Goal: Check status: Check status

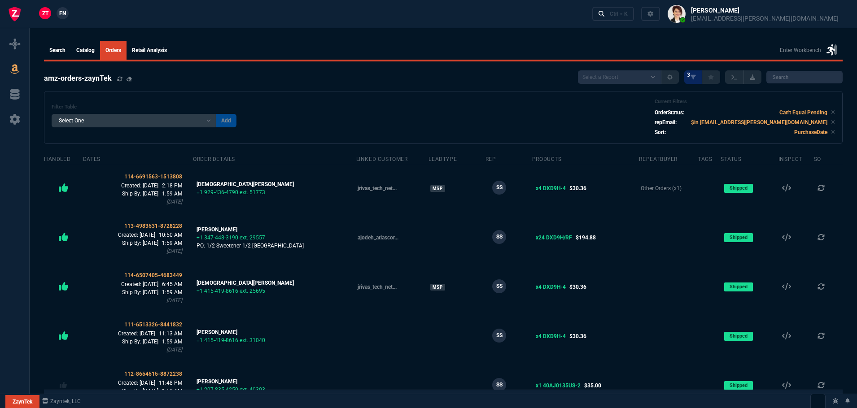
select select
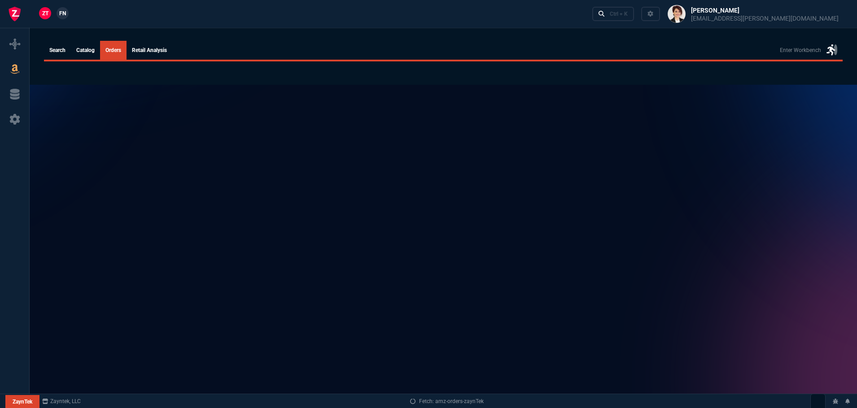
select select
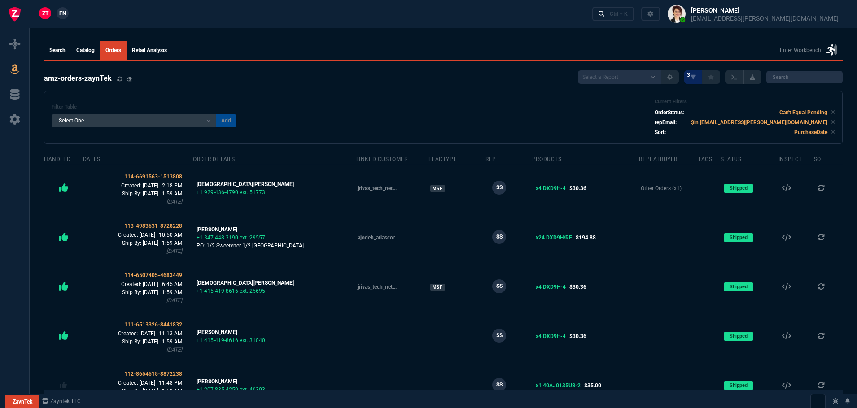
click at [60, 16] on span "FN" at bounding box center [62, 13] width 7 height 8
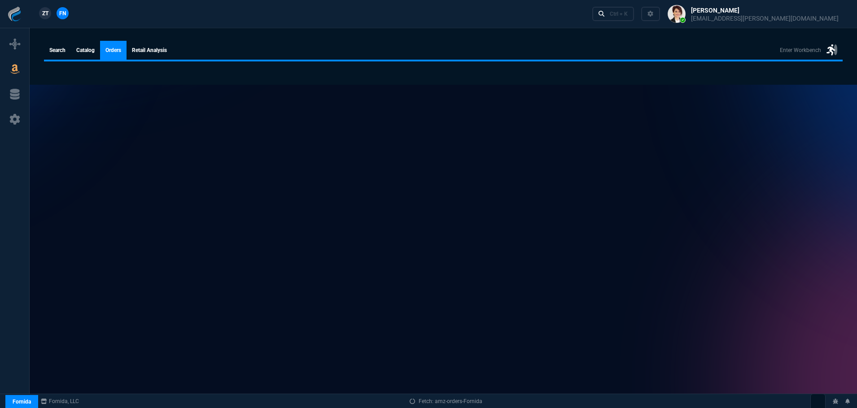
select select
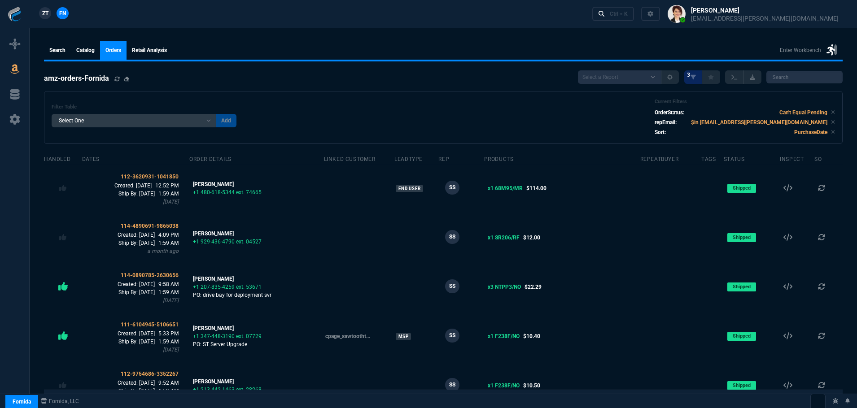
click at [44, 13] on span "ZT" at bounding box center [45, 13] width 6 height 8
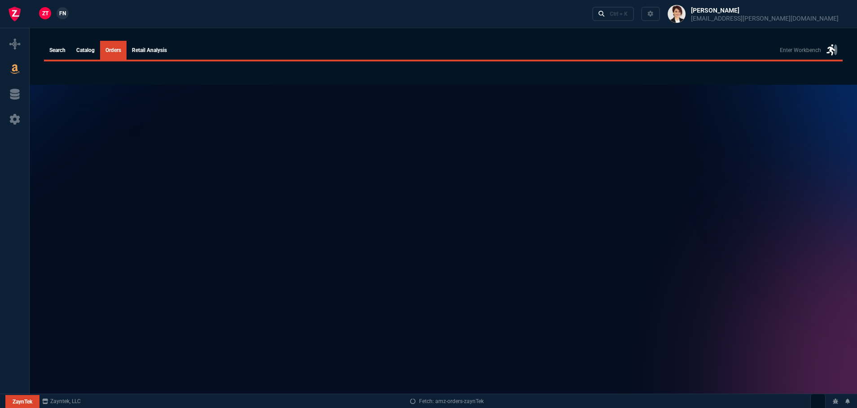
select select
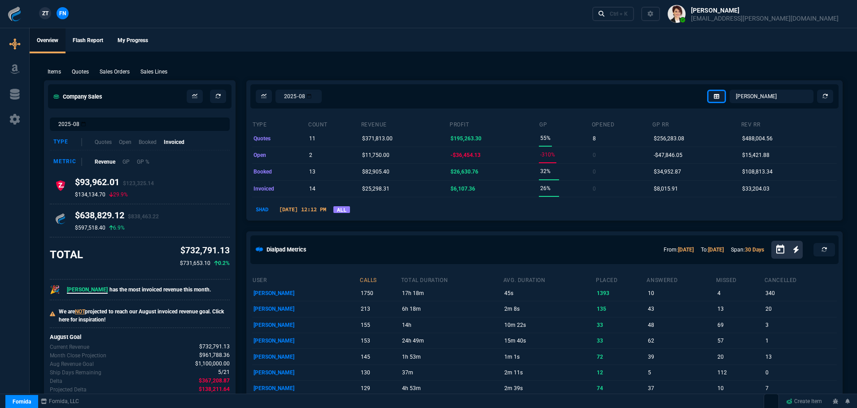
select select "4: SHAD"
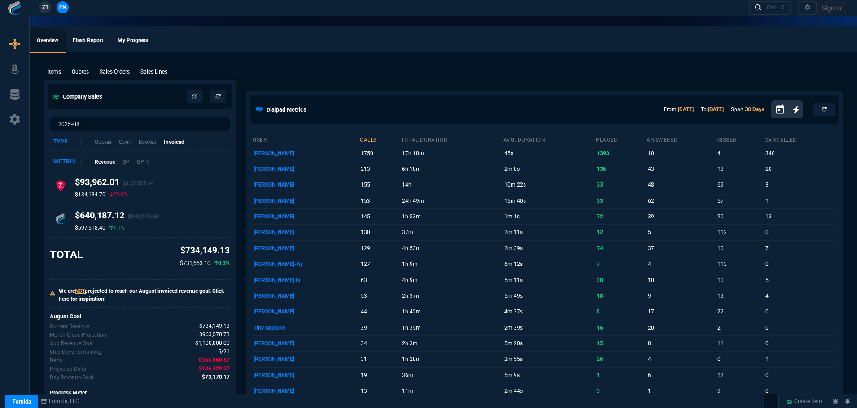
select select "4: SHAD"
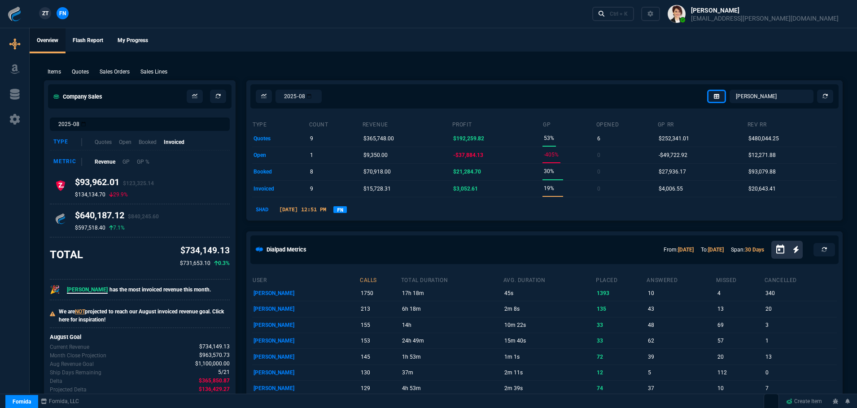
click at [347, 206] on link "FN" at bounding box center [339, 209] width 13 height 7
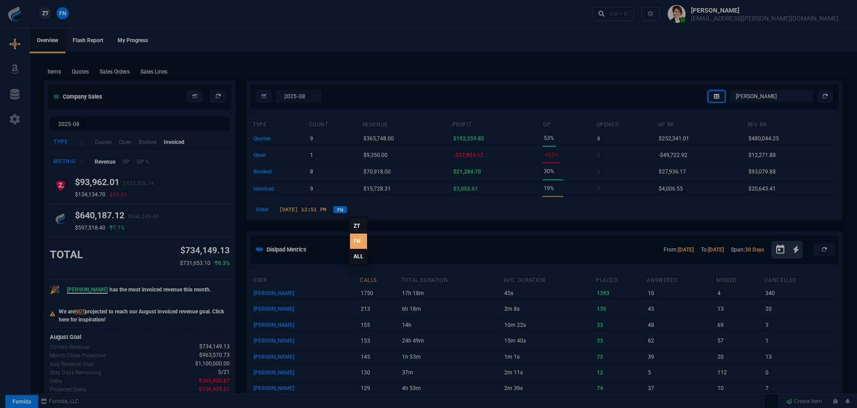
click at [360, 255] on link "ALL" at bounding box center [358, 256] width 17 height 15
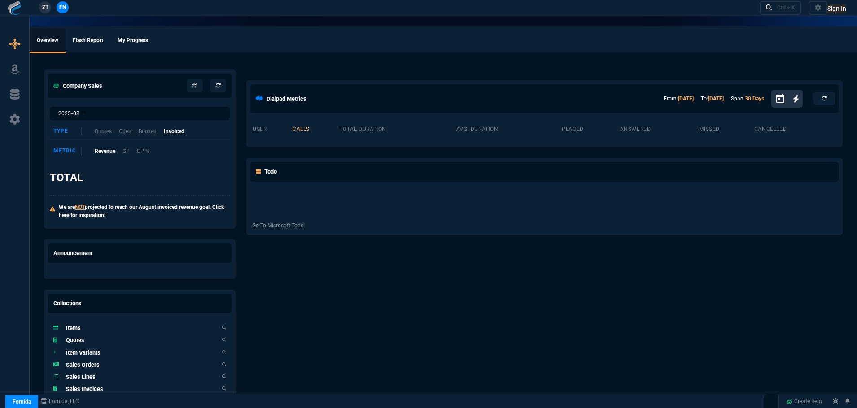
select select "4: SHAD"
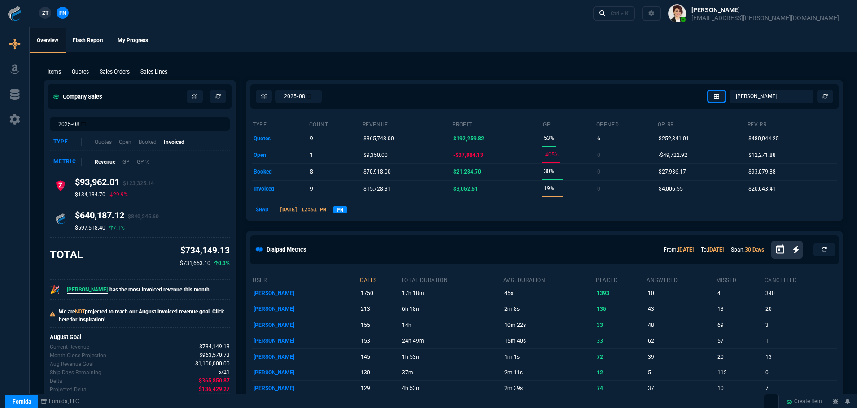
click at [347, 207] on link "FN" at bounding box center [339, 209] width 13 height 7
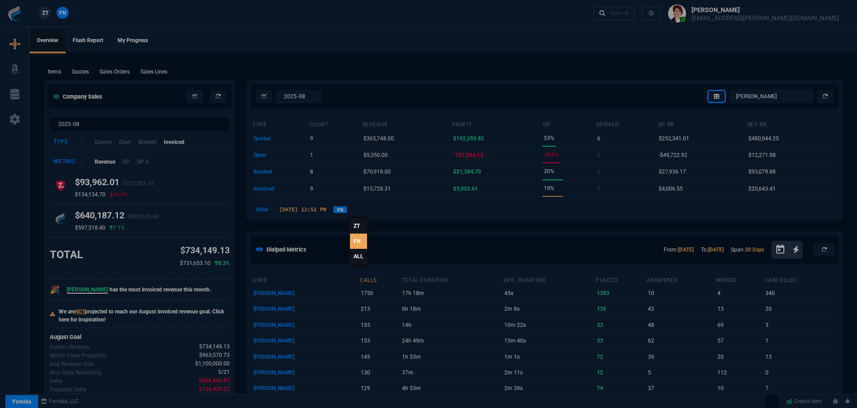
click at [362, 255] on link "ALL" at bounding box center [358, 256] width 17 height 15
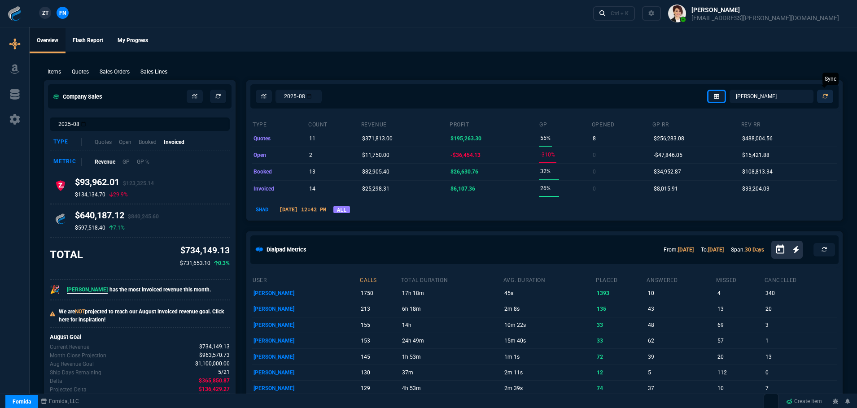
click at [823, 96] on icon at bounding box center [825, 96] width 5 height 5
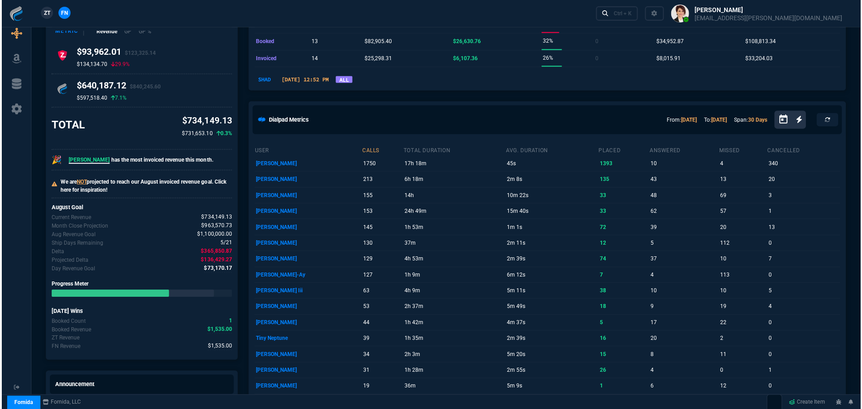
scroll to position [404, 0]
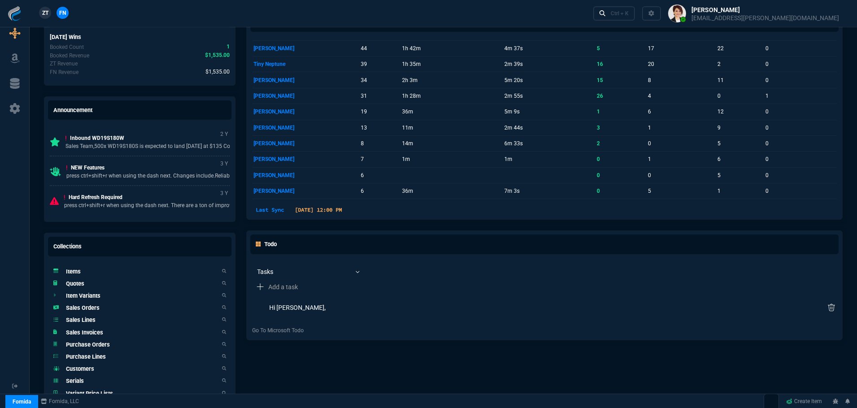
drag, startPoint x: 93, startPoint y: 311, endPoint x: 88, endPoint y: 293, distance: 18.6
click at [93, 310] on h5 "Sales Orders" at bounding box center [83, 308] width 34 height 9
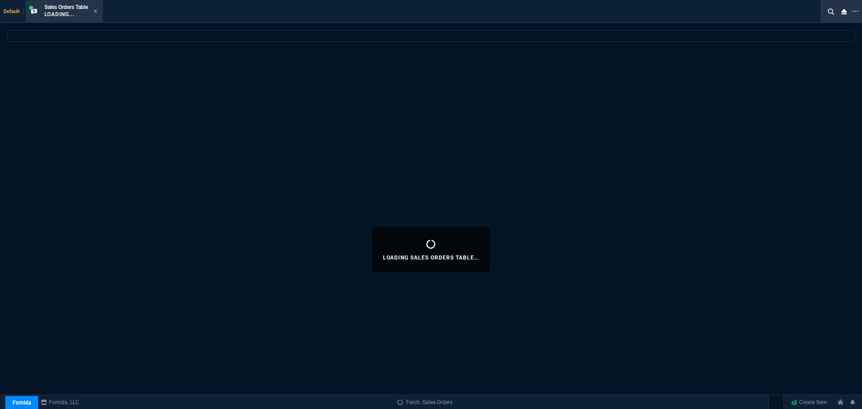
select select
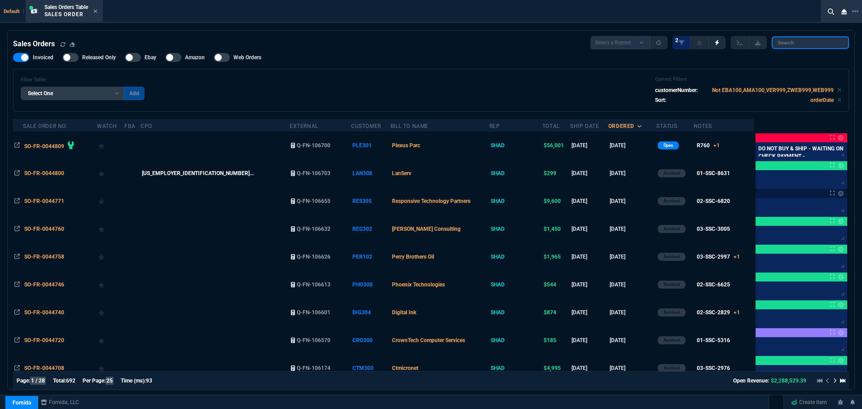
click at [788, 41] on input "search" at bounding box center [809, 42] width 77 height 13
paste input "SO-FR-0044379"
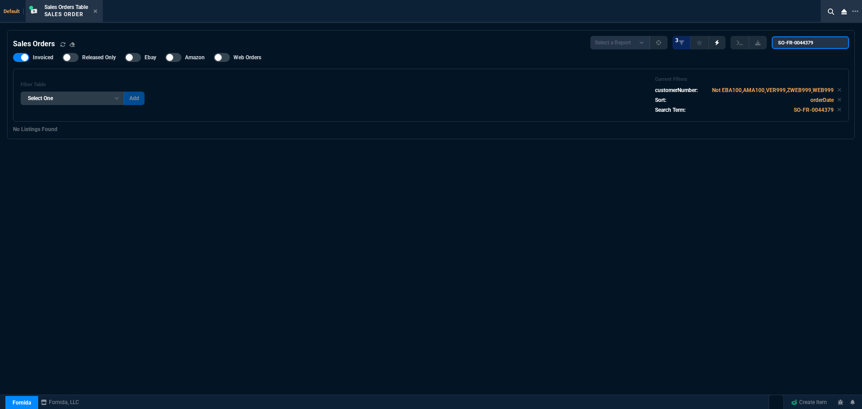
click at [780, 42] on input "SO-FR-0044379" at bounding box center [809, 42] width 77 height 13
drag, startPoint x: 797, startPoint y: 43, endPoint x: 768, endPoint y: 44, distance: 28.7
click at [768, 44] on div "Select a Report Opened [DATE] Invoiced Only Exclude Invoiced Configuration Stat…" at bounding box center [719, 42] width 258 height 13
type input "0044379"
click at [833, 43] on input "0044379" at bounding box center [809, 42] width 77 height 13
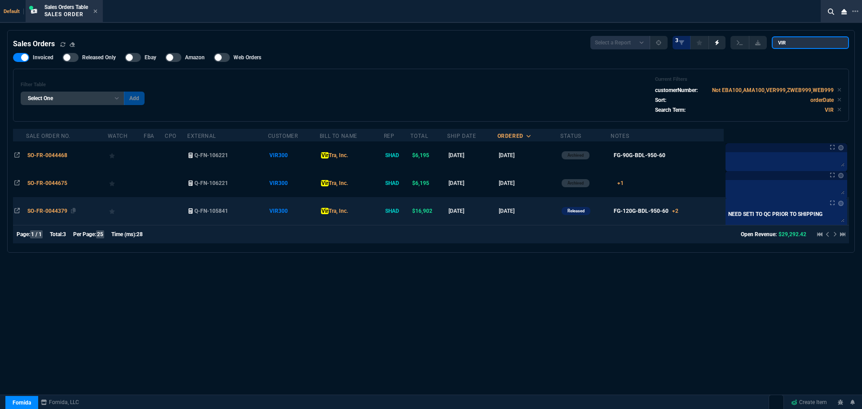
type input "VIR"
click at [46, 213] on span "SO-FR-0044379" at bounding box center [47, 211] width 40 height 6
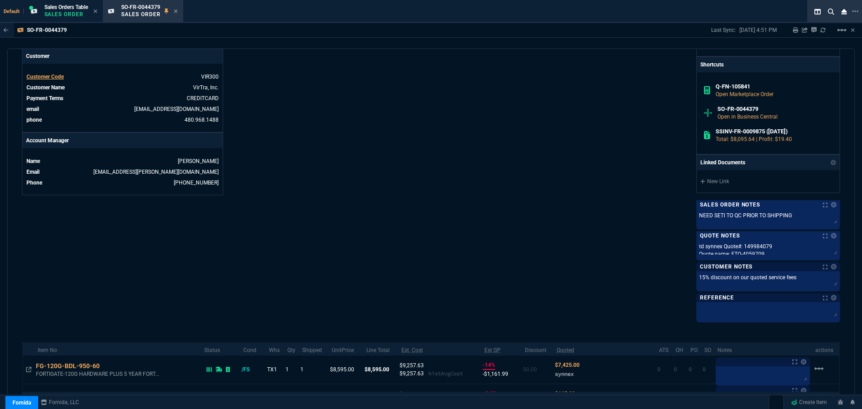
scroll to position [476, 0]
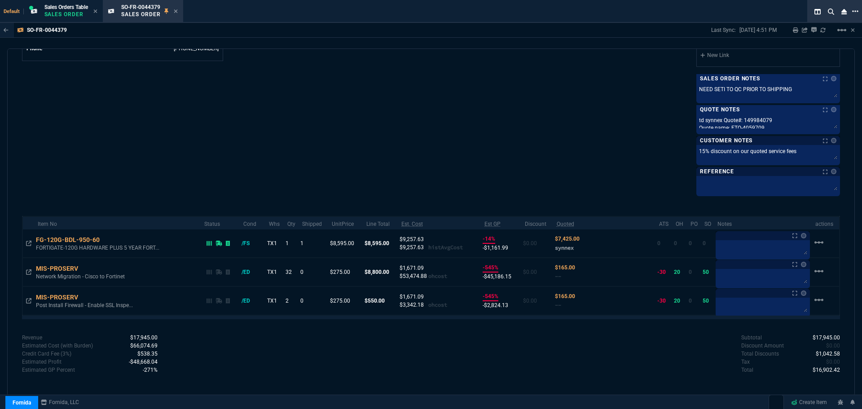
click at [854, 11] on icon at bounding box center [855, 11] width 6 height 7
click at [796, 18] on li "Open New Tab" at bounding box center [807, 18] width 89 height 11
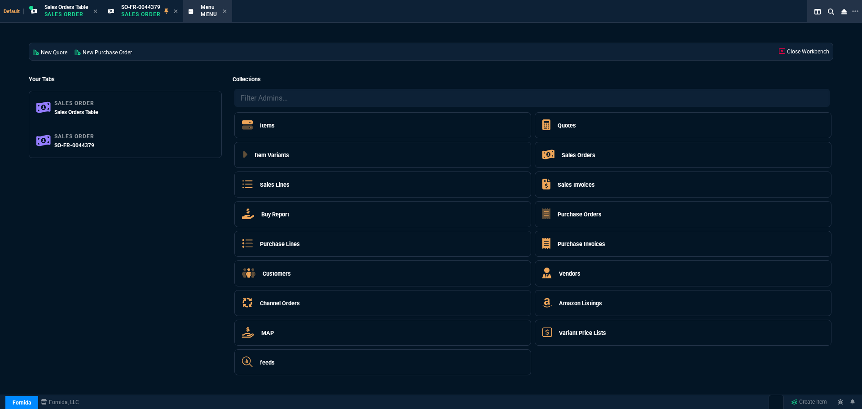
click at [569, 124] on h5 "Quotes" at bounding box center [566, 125] width 18 height 9
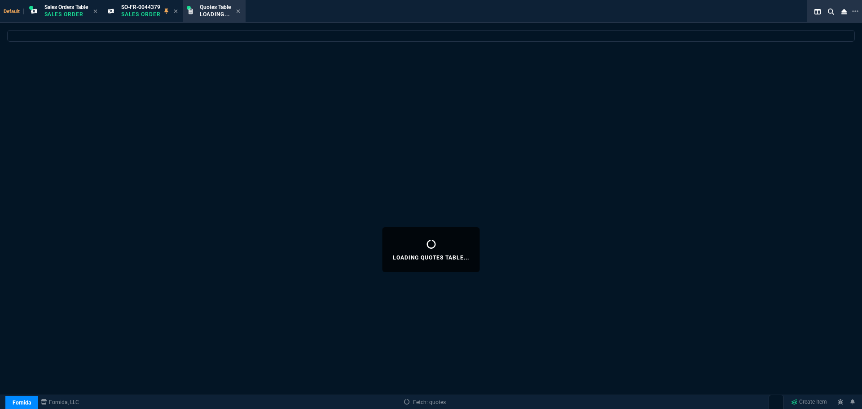
select select
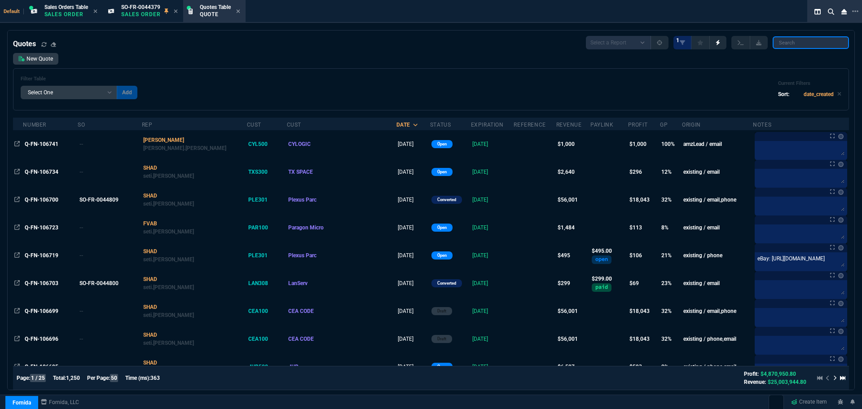
paste input "Q-FN-106631"
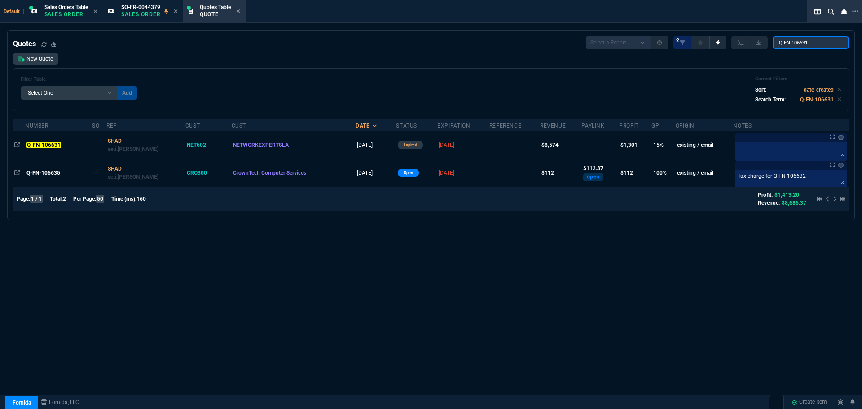
type input "Q-FN-106631"
click at [39, 143] on mark "Q-FN-106631" at bounding box center [43, 145] width 34 height 6
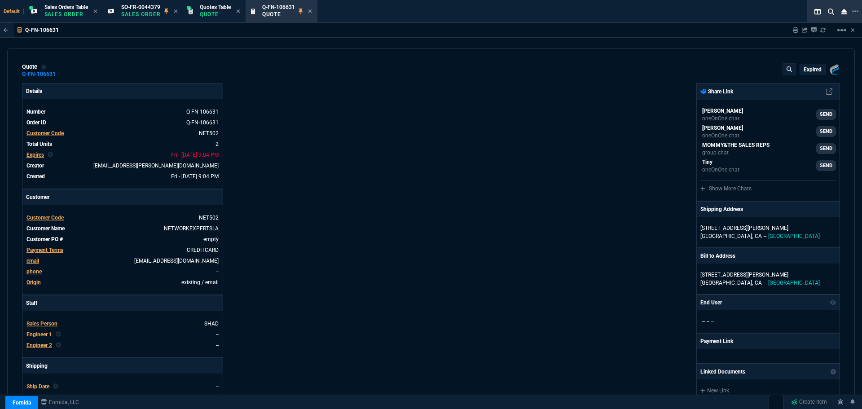
type input "20"
type input "1375"
type input "18"
type input "305"
type input "22"
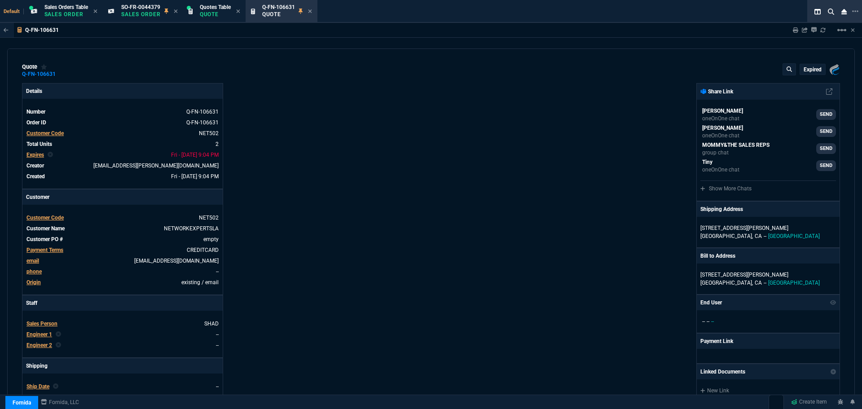
type input "24"
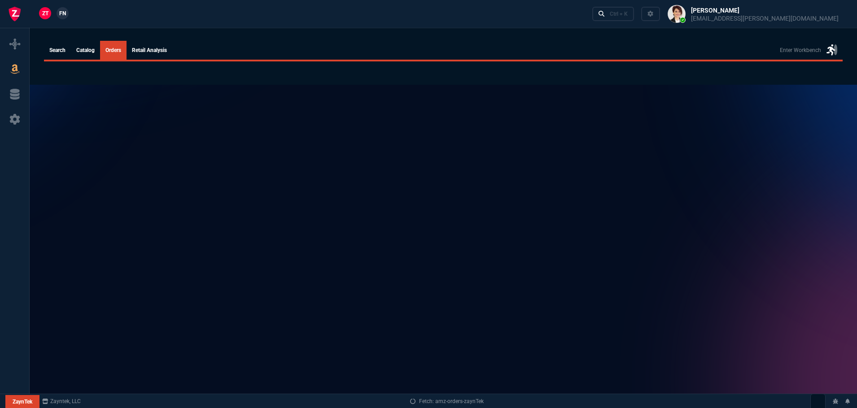
select select
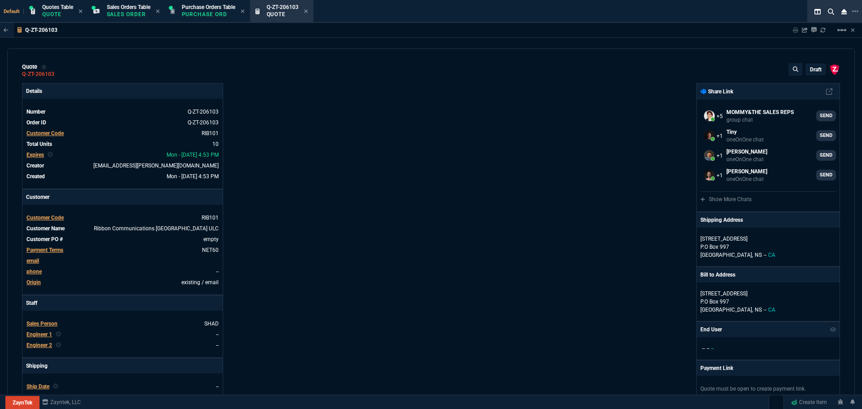
select select "16: [PERSON_NAME]"
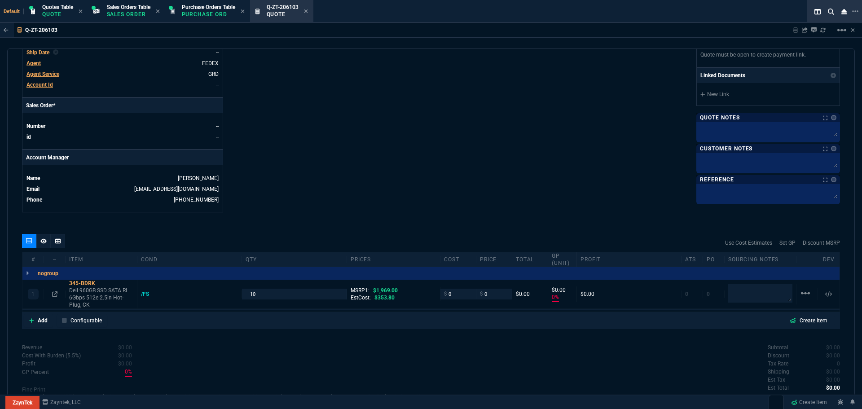
click at [60, 7] on span "Quotes Table" at bounding box center [57, 7] width 31 height 6
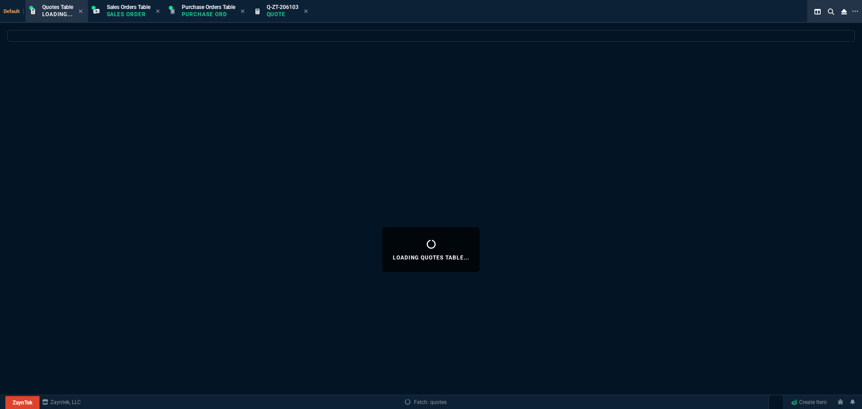
select select
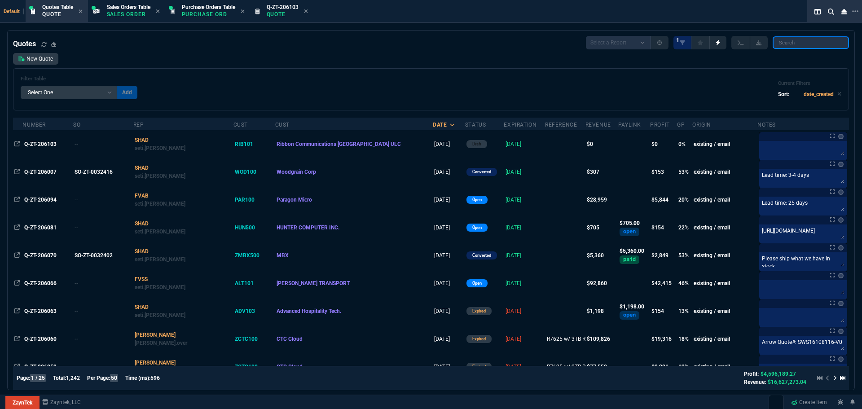
click at [810, 40] on input "search" at bounding box center [810, 42] width 76 height 13
paste input "ZNET500"
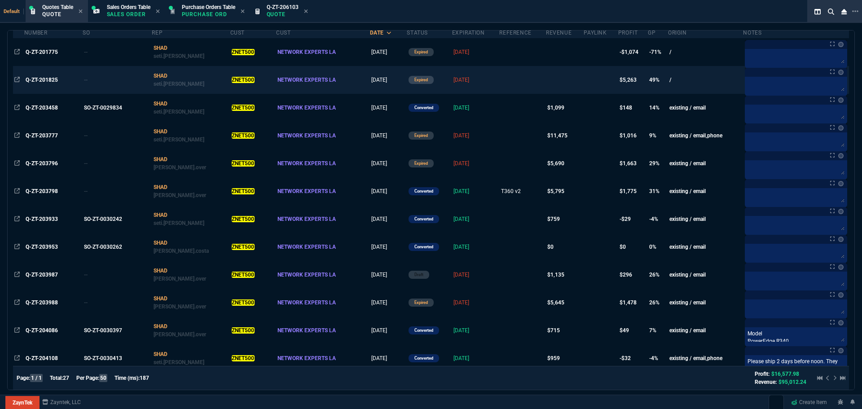
scroll to position [0, 0]
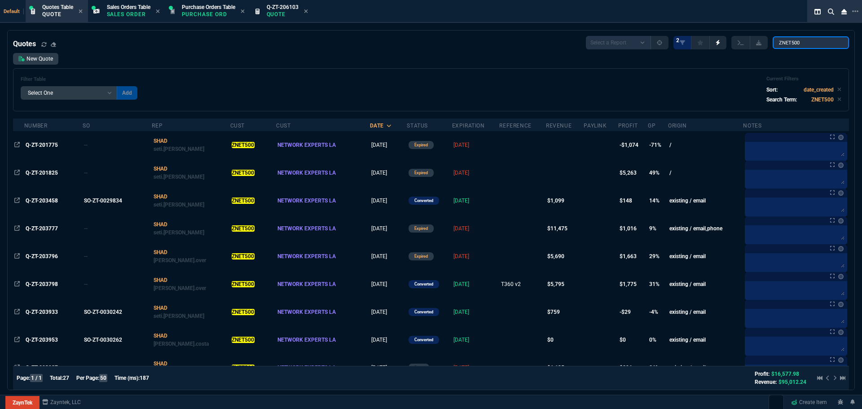
click at [801, 43] on input "ZNET500" at bounding box center [810, 42] width 76 height 13
paste input "Q-ZT-205231"
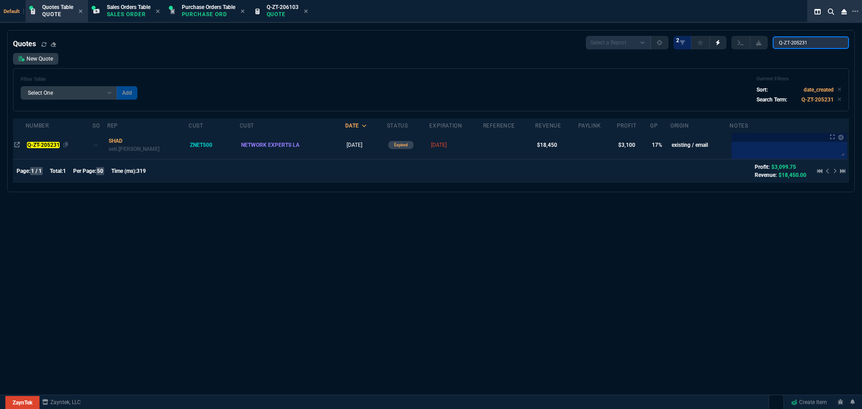
type input "Q-ZT-205231"
click at [48, 143] on mark "Q-ZT-205231" at bounding box center [43, 145] width 33 height 6
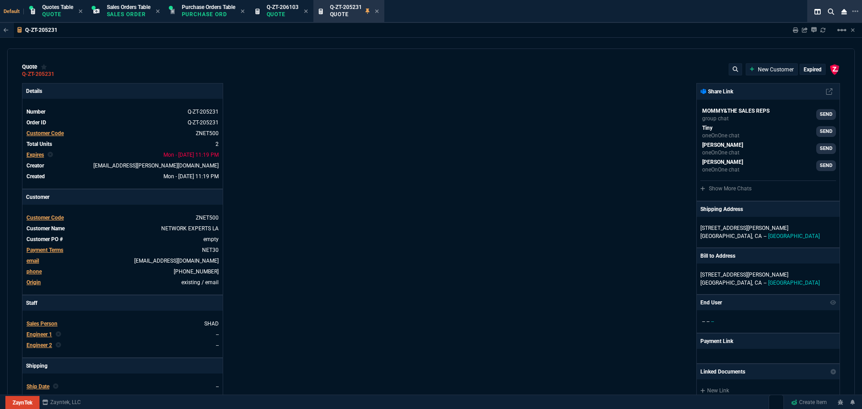
type input "5650"
type input "22"
type input "3250"
type input "16"
type input "650"
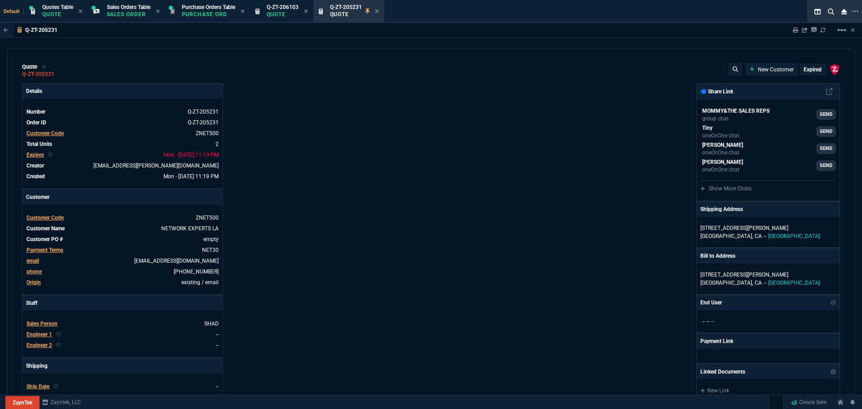
type input "22"
type input "30"
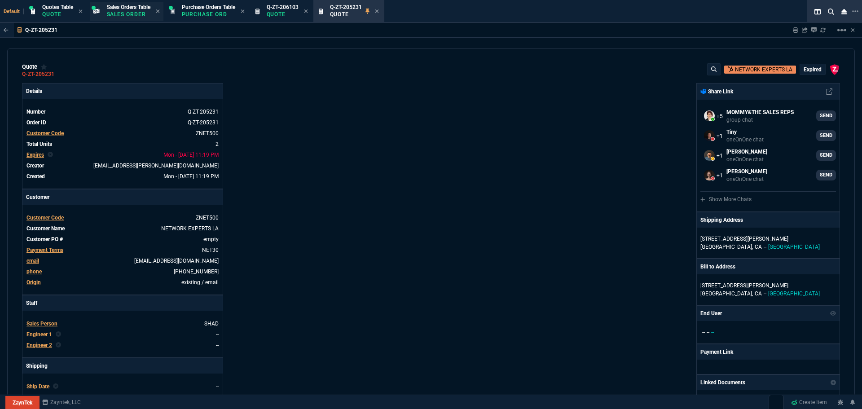
click at [143, 9] on span "Sales Orders Table" at bounding box center [129, 7] width 44 height 6
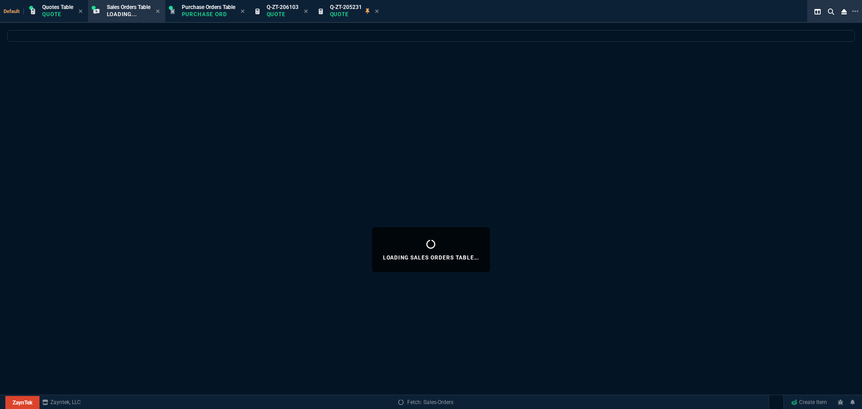
select select
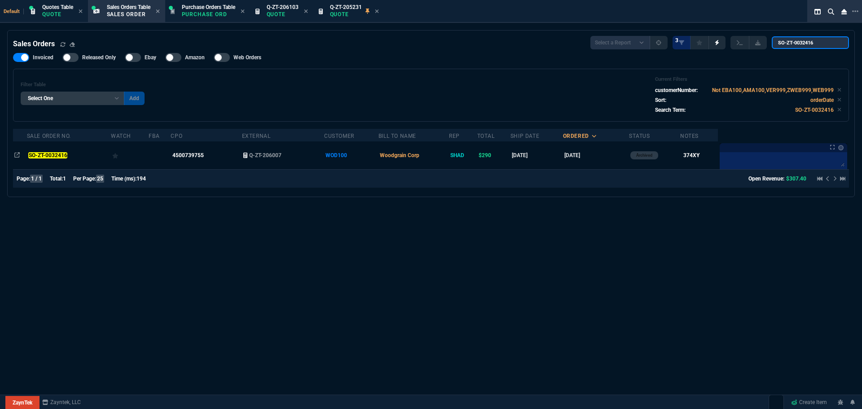
click at [835, 43] on input "SO-ZT-0032416" at bounding box center [809, 42] width 77 height 13
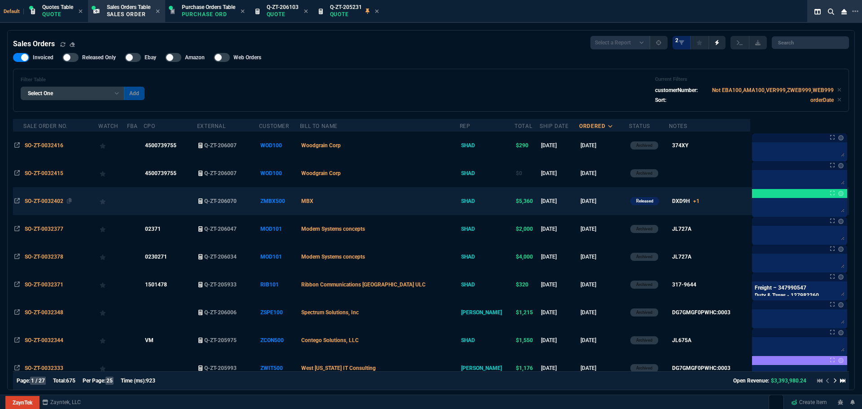
click at [44, 202] on span "SO-ZT-0032402" at bounding box center [44, 201] width 39 height 6
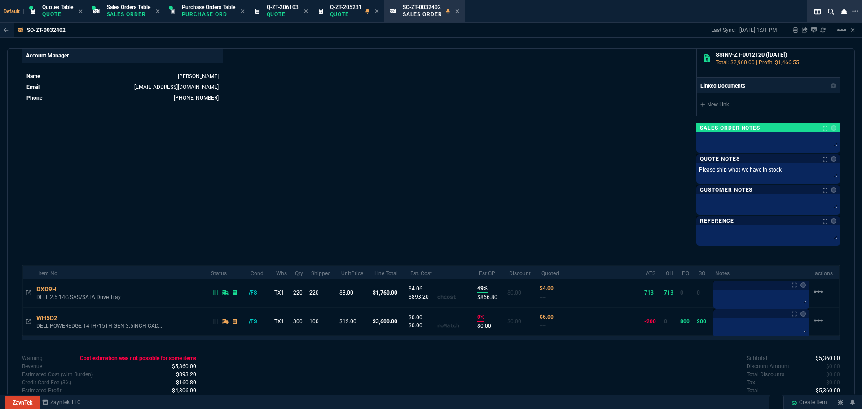
scroll to position [455, 0]
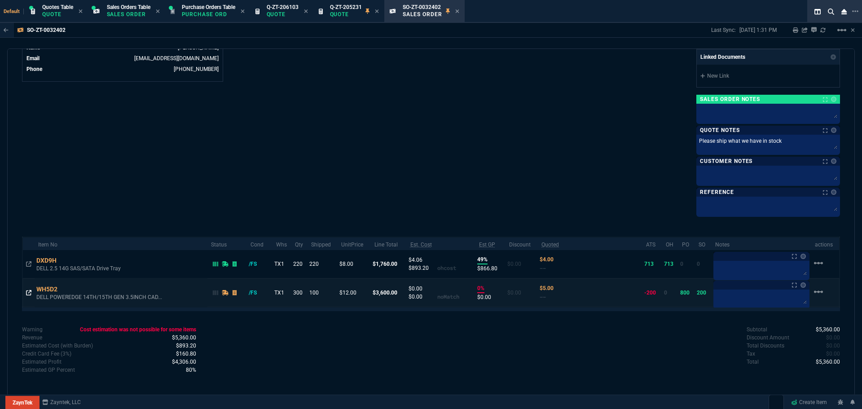
click at [28, 292] on icon at bounding box center [28, 292] width 5 height 5
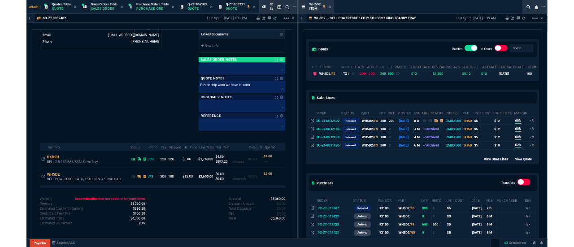
scroll to position [179, 0]
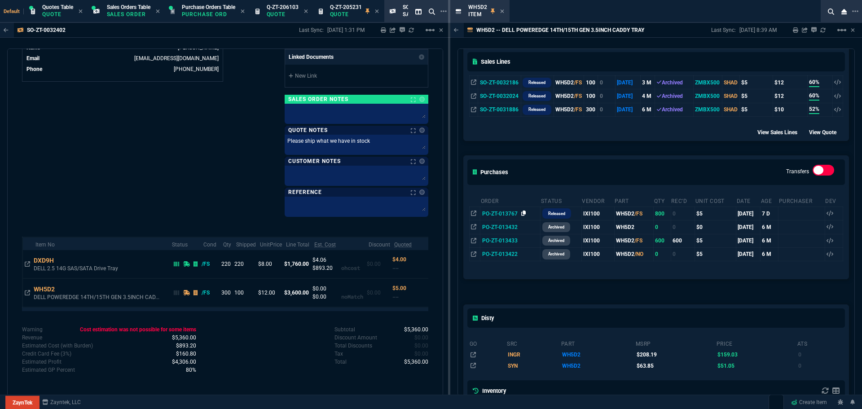
click at [523, 214] on icon at bounding box center [523, 212] width 5 height 5
click at [502, 13] on icon at bounding box center [502, 11] width 4 height 5
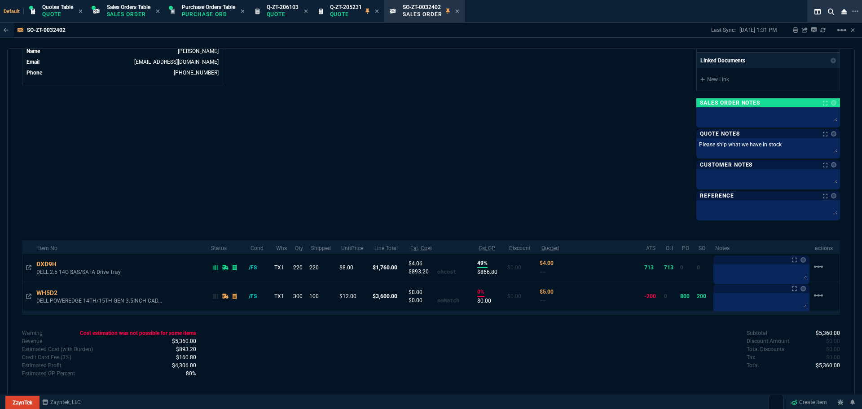
scroll to position [439, 0]
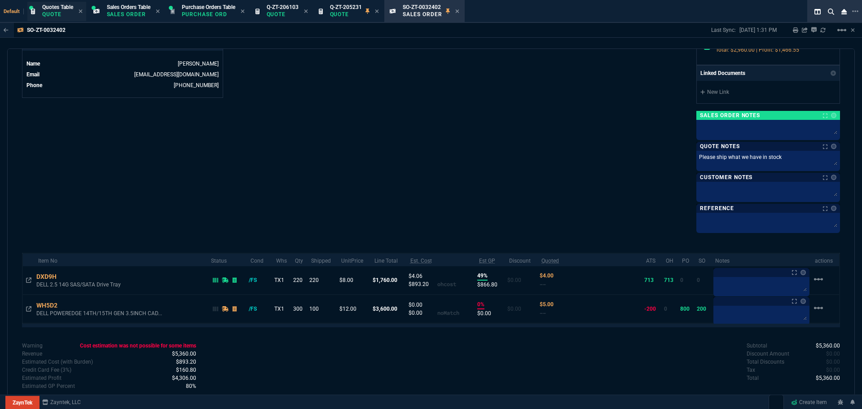
click at [63, 10] on div "Quotes Table Quote" at bounding box center [57, 12] width 31 height 16
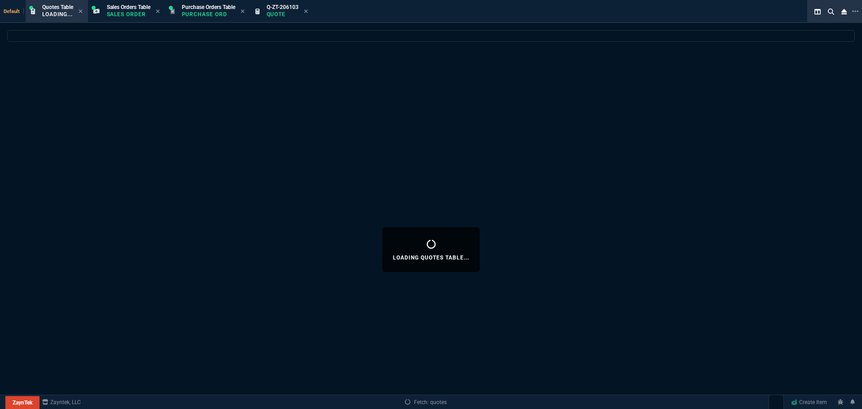
select select
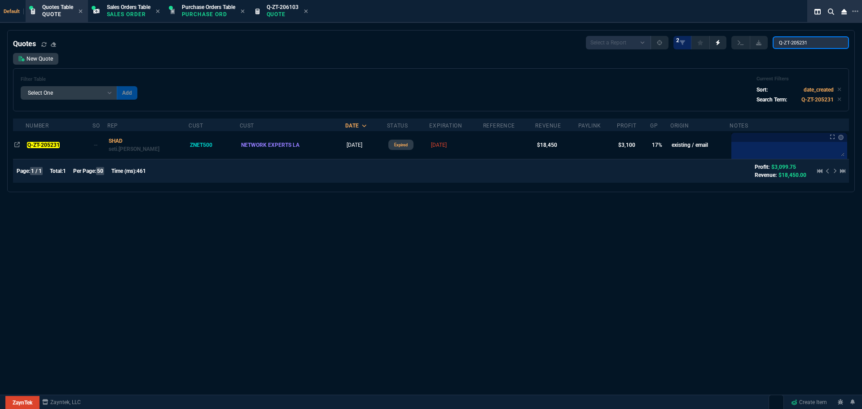
click at [834, 43] on input "Q-ZT-205231" at bounding box center [810, 42] width 76 height 13
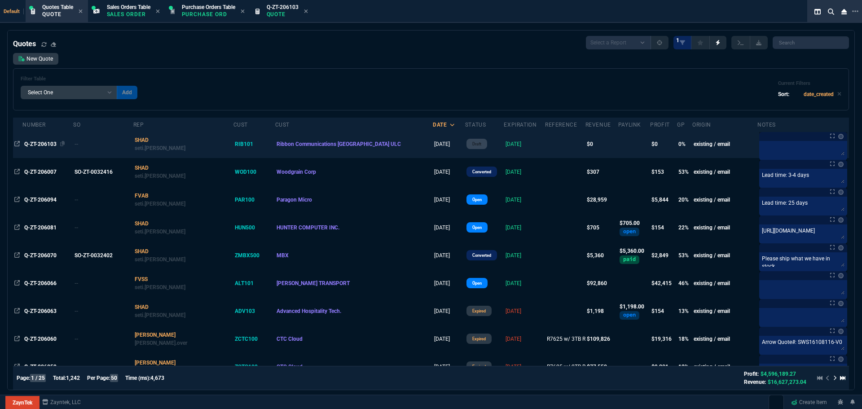
click at [38, 144] on span "Q-ZT-206103" at bounding box center [40, 144] width 32 height 6
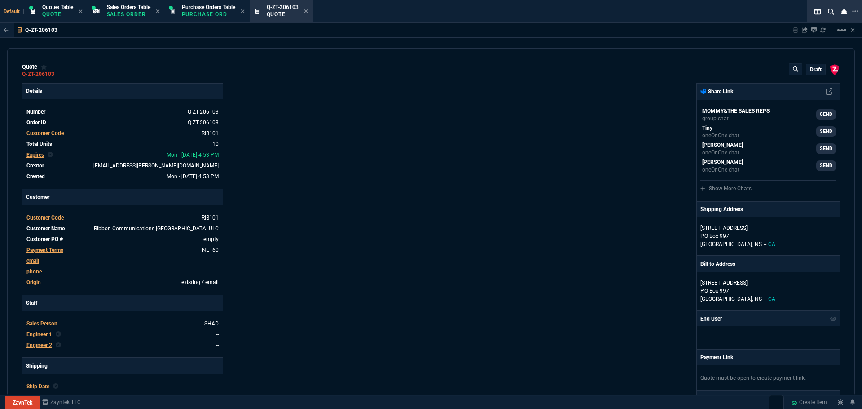
type input "0"
type input "1969"
type input "100"
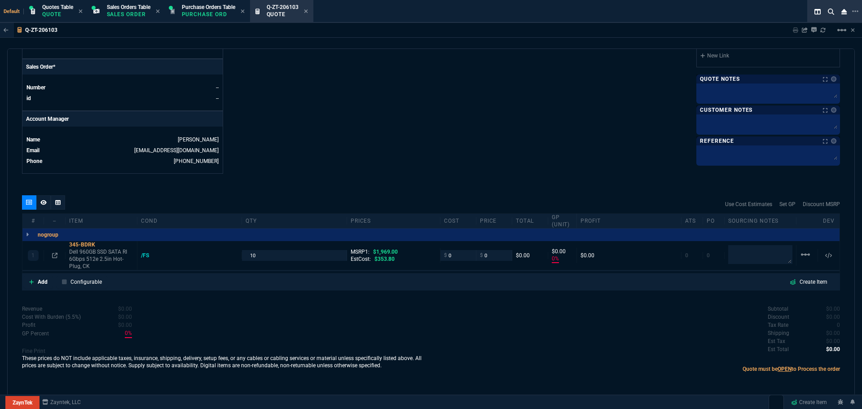
scroll to position [373, 0]
click at [742, 255] on textarea at bounding box center [760, 254] width 64 height 18
paste textarea "3000193645579.1"
drag, startPoint x: 727, startPoint y: 249, endPoint x: 785, endPoint y: 260, distance: 59.5
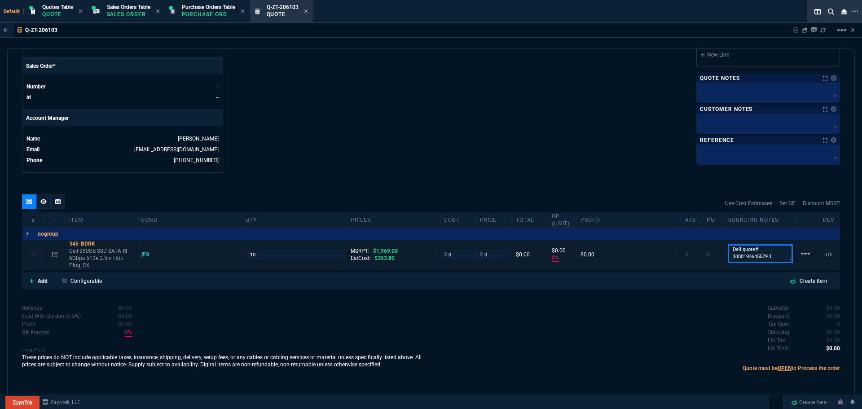
click at [785, 260] on textarea "Dell quote# 3000193645579.1" at bounding box center [760, 254] width 64 height 18
type textarea "Dell quote# 3000193645579.1"
click at [703, 82] on p "Quote Notes" at bounding box center [720, 77] width 40 height 7
click at [706, 91] on textarea at bounding box center [768, 90] width 140 height 13
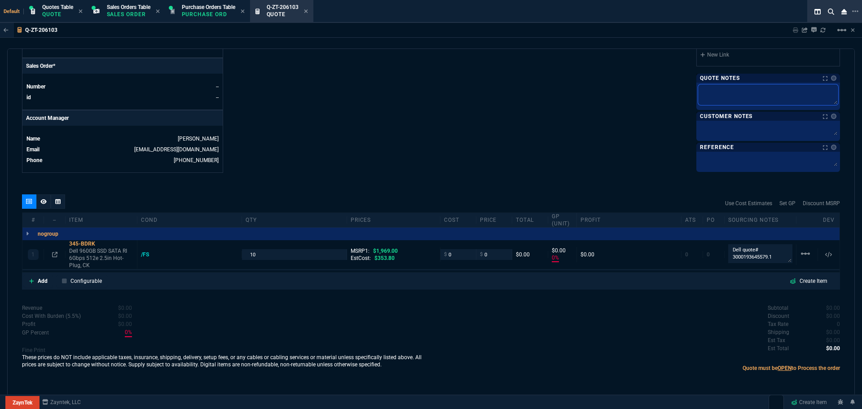
paste textarea "Dell quote# 3000193645579.1"
type textarea "Dell quote# 3000193645579.1"
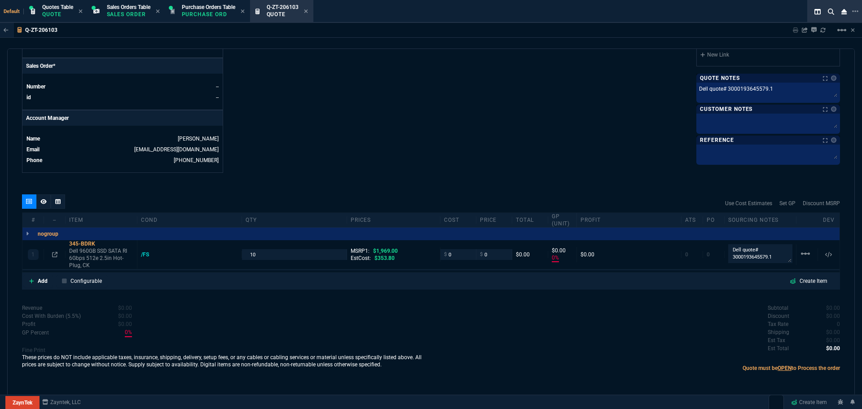
click at [455, 254] on input "0" at bounding box center [458, 254] width 28 height 10
type input "499"
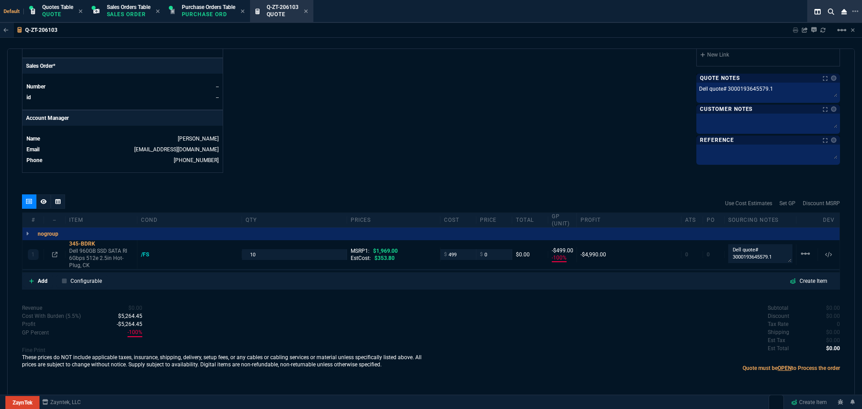
type input "-100"
type input "-499"
click at [101, 243] on icon at bounding box center [101, 243] width 5 height 5
click at [56, 254] on icon at bounding box center [54, 254] width 5 height 5
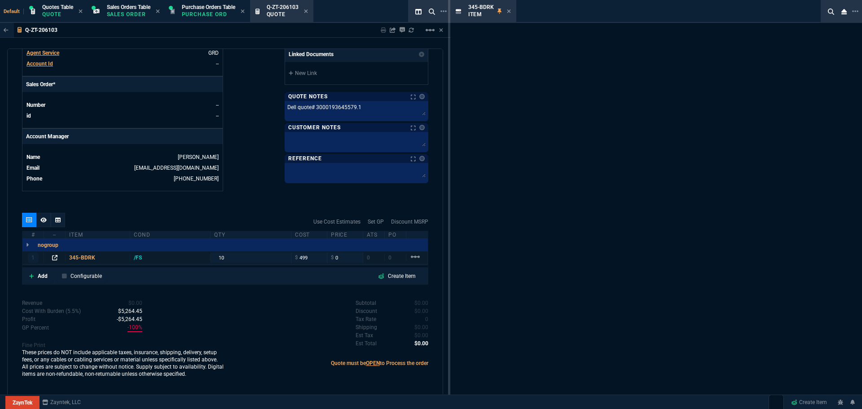
scroll to position [355, 0]
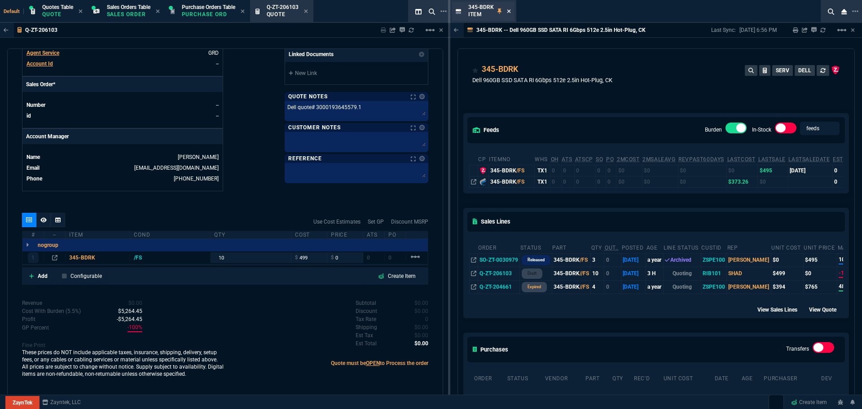
click at [507, 11] on icon at bounding box center [509, 11] width 4 height 5
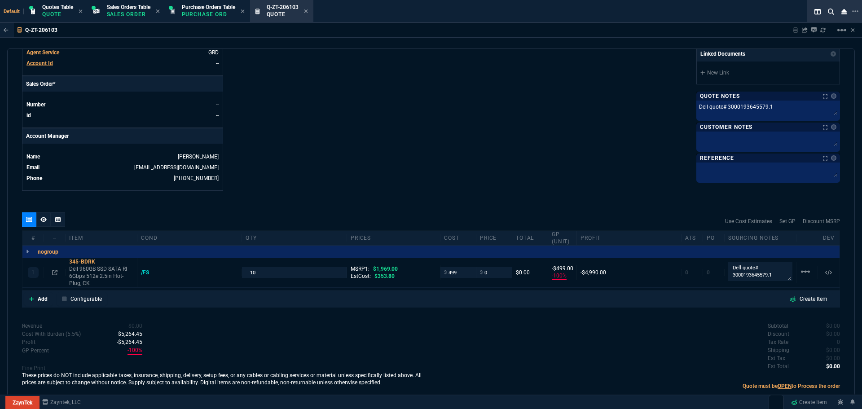
scroll to position [373, 0]
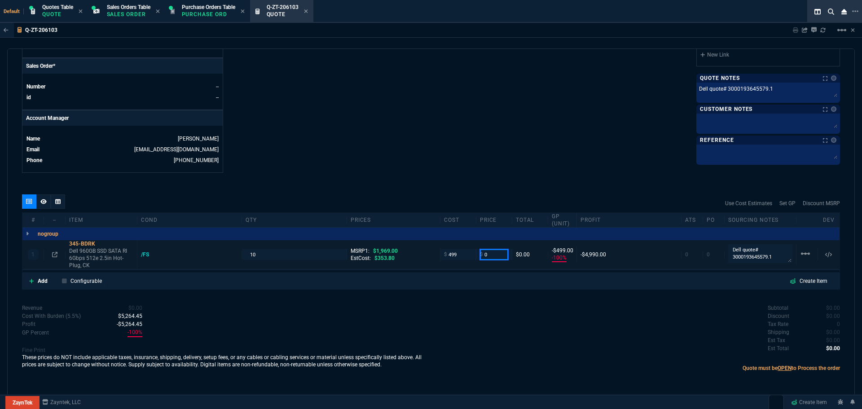
click at [486, 257] on input "0" at bounding box center [494, 254] width 28 height 10
type input "795"
type input "37"
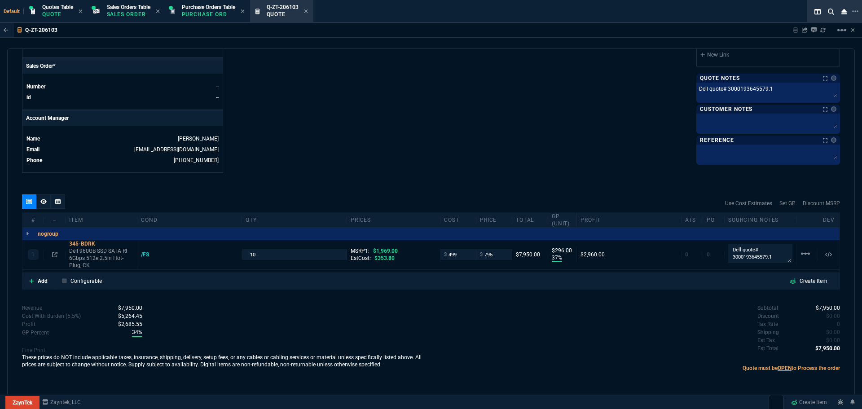
type input "296"
type input "60"
click at [70, 242] on div "345-BDRK" at bounding box center [101, 243] width 64 height 7
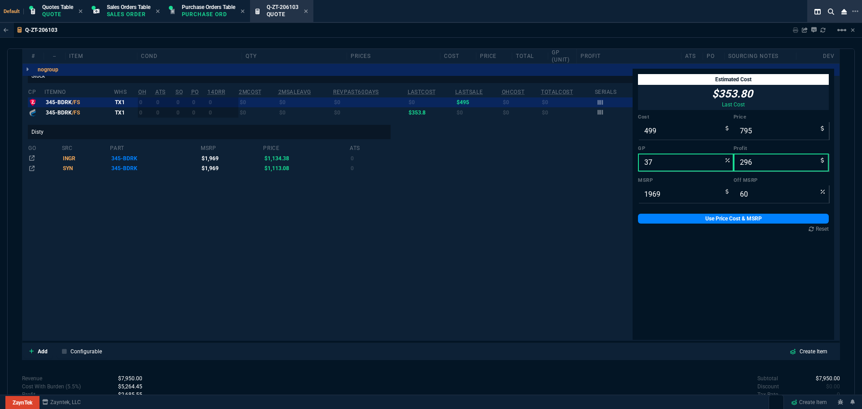
scroll to position [598, 0]
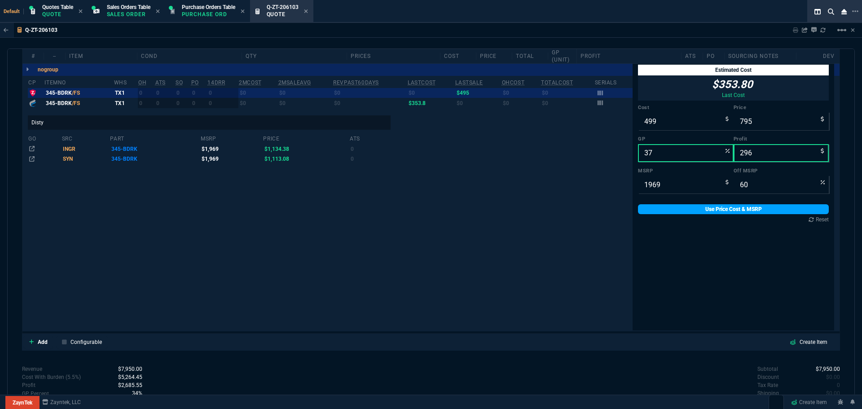
click at [689, 212] on link "Use Price Cost & MSRP" at bounding box center [733, 209] width 191 height 10
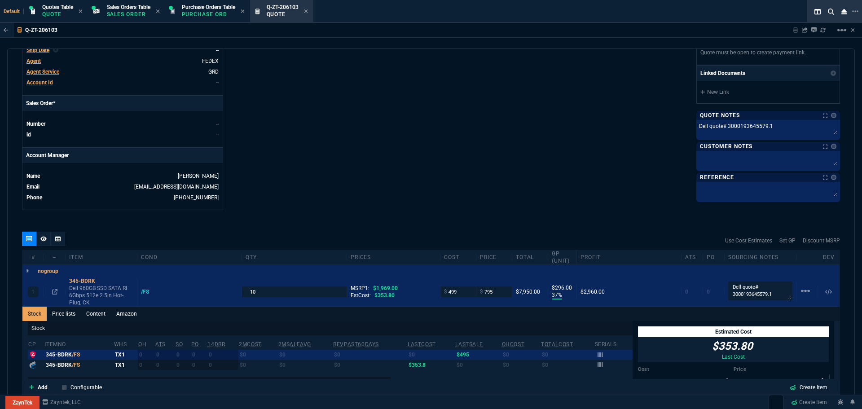
scroll to position [328, 0]
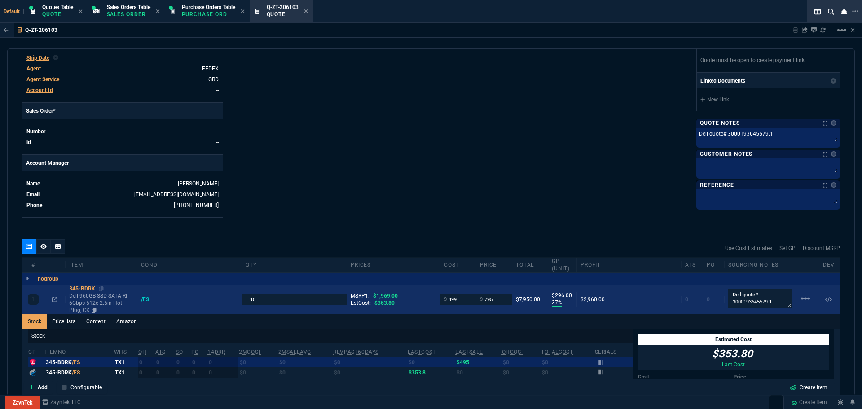
click at [88, 289] on div "345-BDRK" at bounding box center [101, 288] width 64 height 7
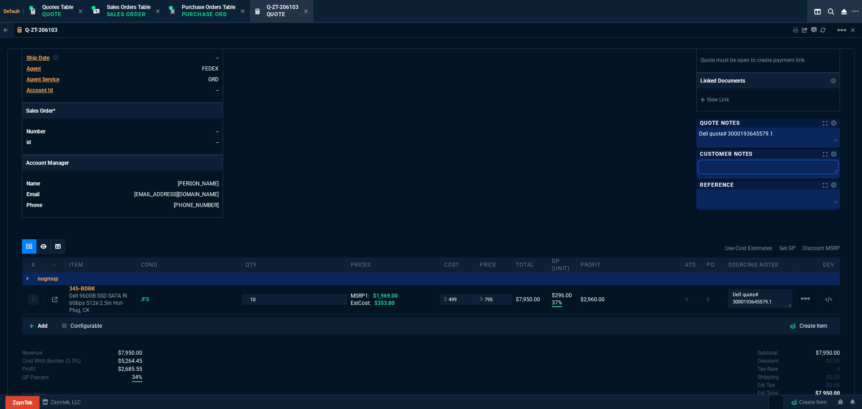
click at [747, 162] on textarea at bounding box center [768, 166] width 140 height 13
type textarea "D"
type textarea "Dr"
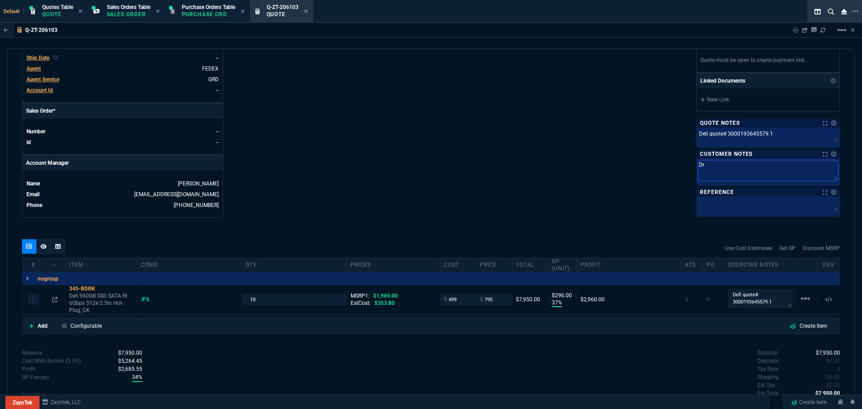
type textarea "Dri"
type textarea "Driv"
type textarea "Drive"
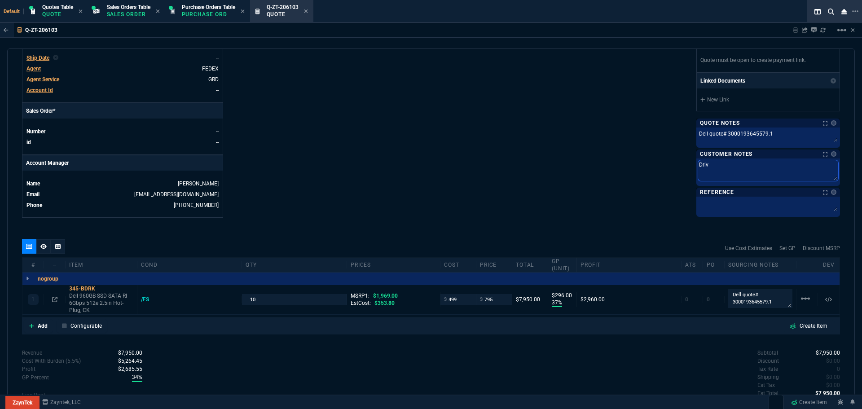
type textarea "Drive"
type textarea "Drives"
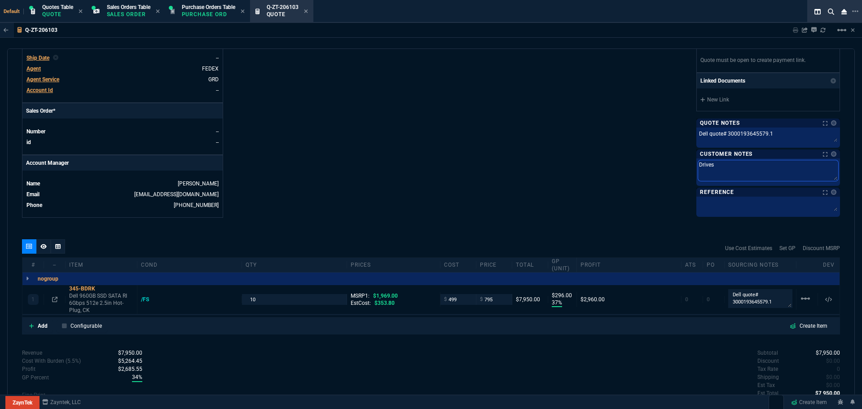
type textarea "Drives a"
type textarea "Drives ar"
type textarea "Drives are"
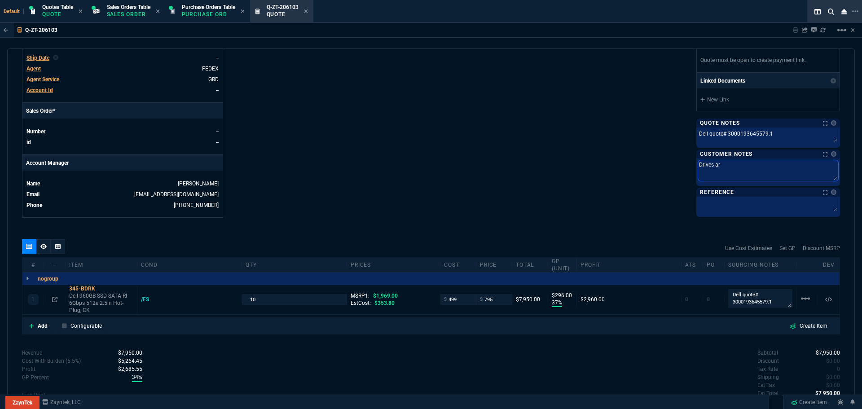
type textarea "Drives are"
type textarea "Drives are f"
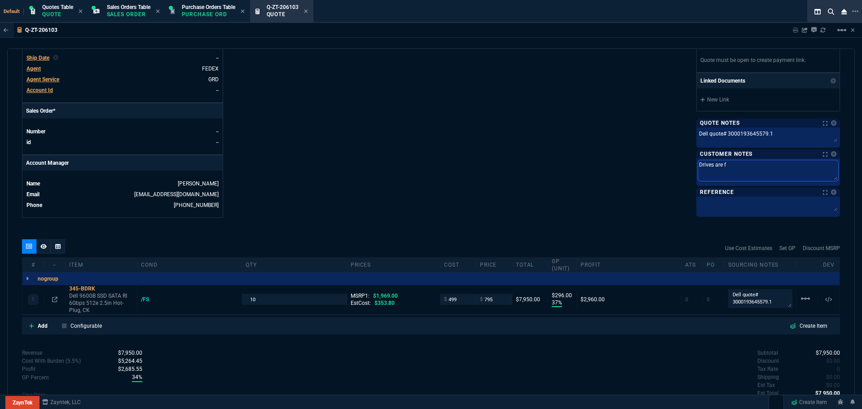
type textarea "Drives are fr"
type textarea "Drives are fro"
type textarea "Drives are from"
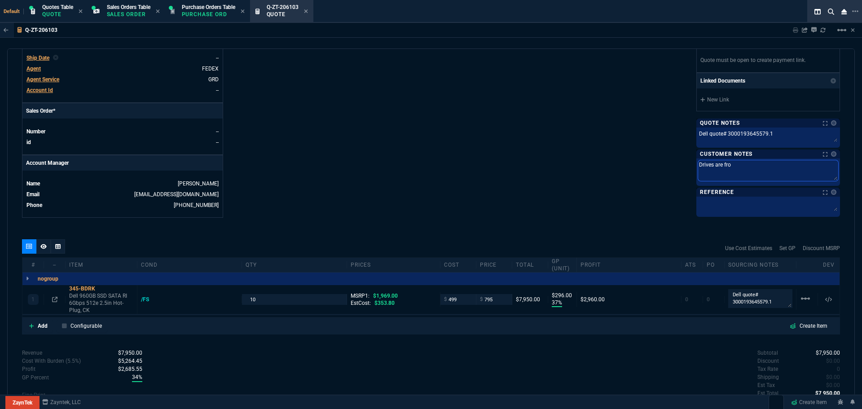
type textarea "Drives are from"
type textarea "Drives are from D"
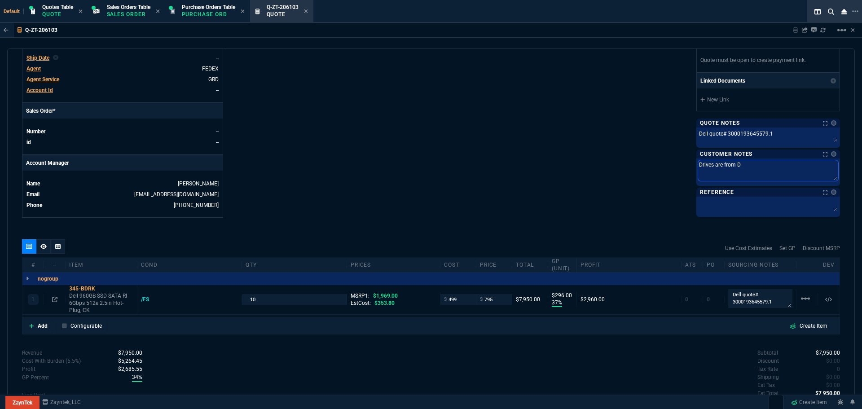
type textarea "Drives are from DE"
type textarea "Drives are from DEl"
type textarea "Drives are from DEll"
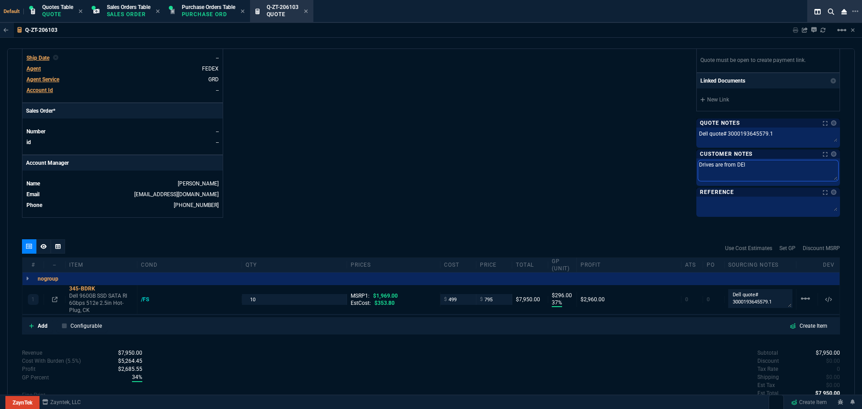
type textarea "Drives are from DEll"
type textarea "Drives are from DEll a"
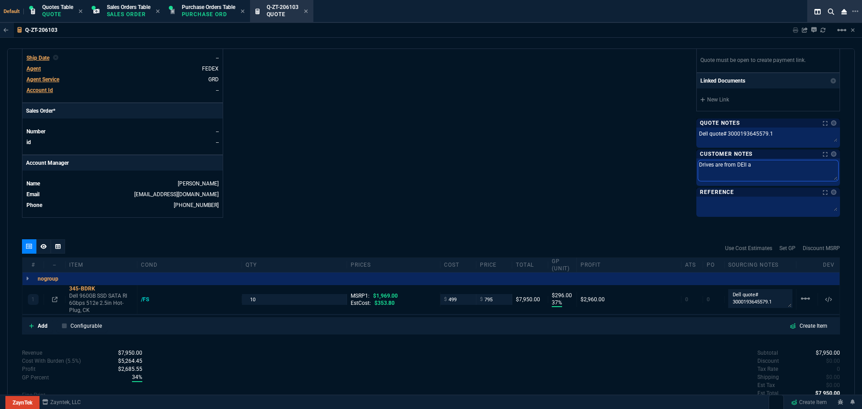
type textarea "Drives are from DEll an"
type textarea "Drives are from DEll and"
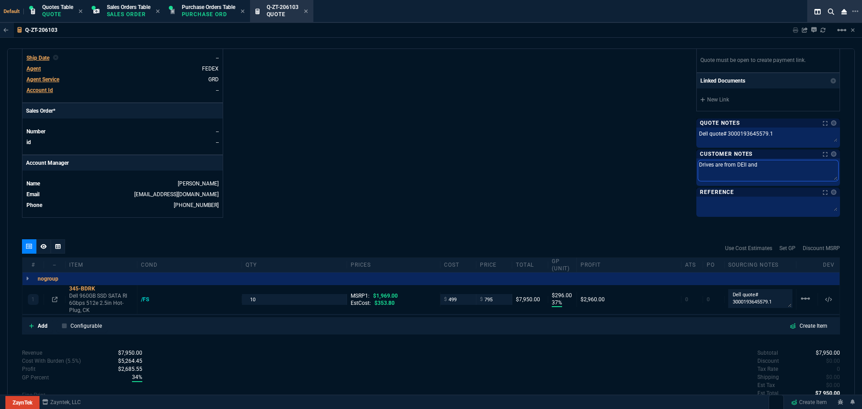
type textarea "Drives are from DEll and"
type textarea "Drives are from DEll and c"
type textarea "Drives are from DEll and co"
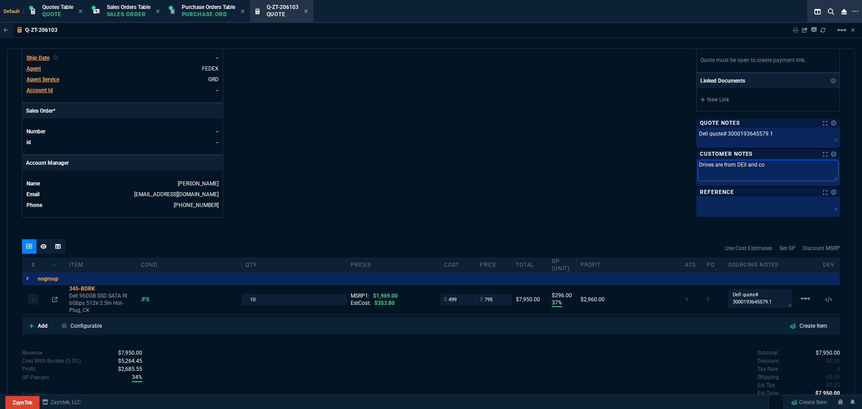
type textarea "Drives are from DEll and com"
type textarea "Drives are from DEll and come"
type textarea "Drives are from DEll and comes"
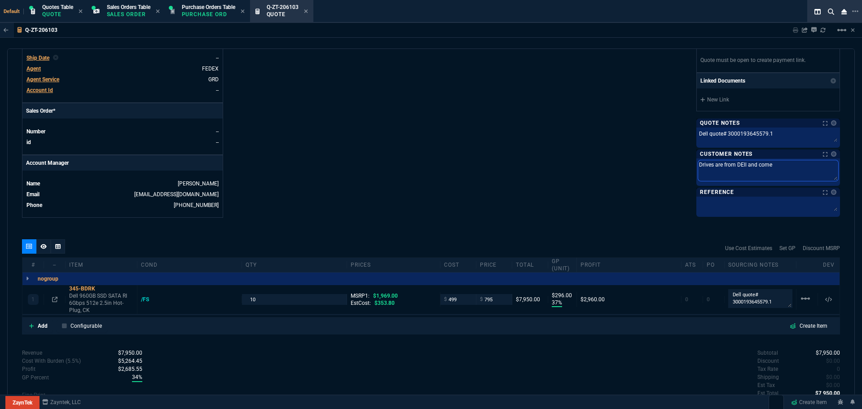
type textarea "Drives are from DEll and comes"
type textarea "Drives are from DEll and comes w"
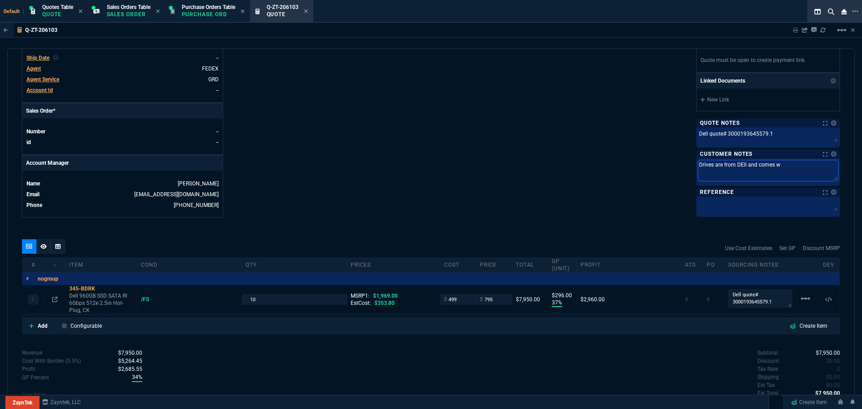
type textarea "Drives are from DEll and comes wi"
type textarea "Drives are from DEll and comes wit"
type textarea "Drives are from DEll and comes with"
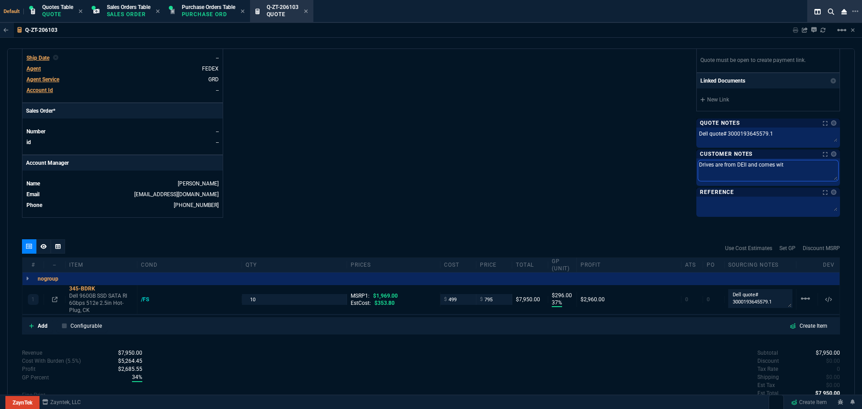
type textarea "Drives are from DEll and comes with"
click at [736, 169] on textarea "Drives are from DEll and comes with" at bounding box center [768, 170] width 140 height 21
type textarea "Drives are from Dell and comes with"
click at [796, 167] on textarea "Drives are from Dell and comes with" at bounding box center [768, 170] width 140 height 21
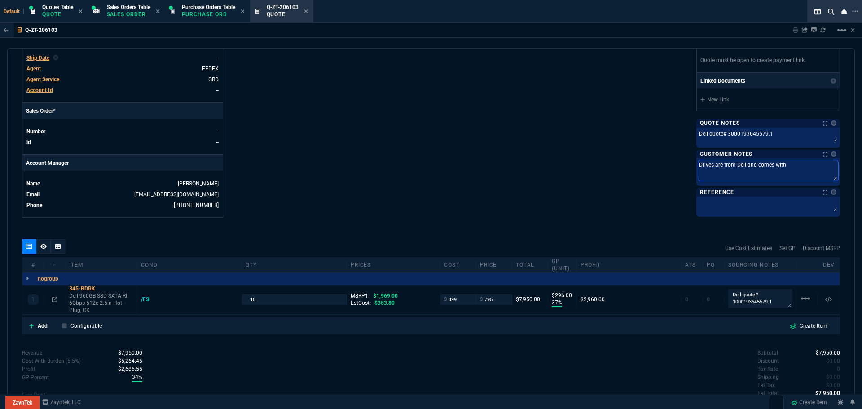
type textarea "Drives are from Dell and comes with"
type textarea "Drives are from Dell and comes with L"
type textarea "Drives are from Dell and comes with Le"
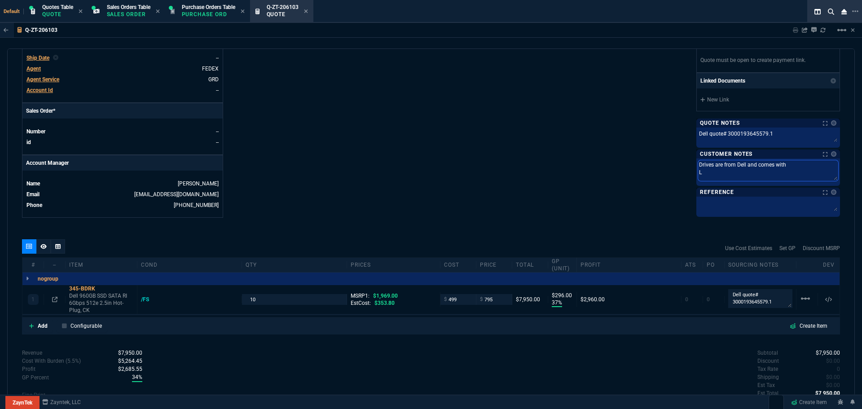
type textarea "Drives are from Dell and comes with Le"
type textarea "Drives are from Dell and comes with Lea"
type textarea "Drives are from Dell and comes with Lead"
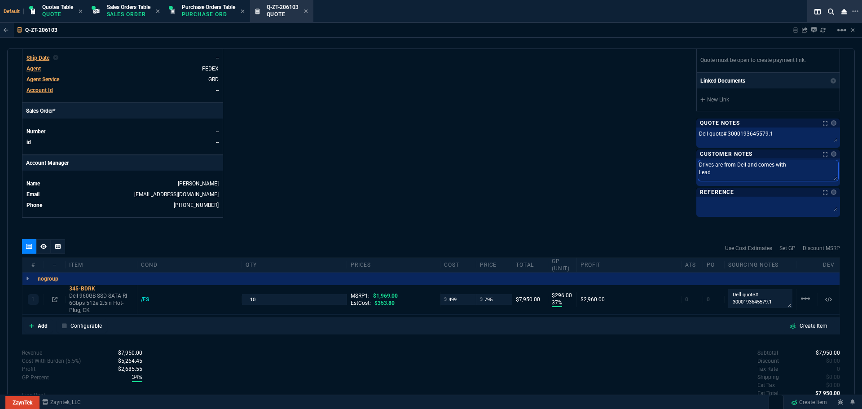
type textarea "Drives are from Dell and comes with Lead"
type textarea "Drives are from Dell and comes with Lead t"
type textarea "Drives are from Dell and comes with Lead ti"
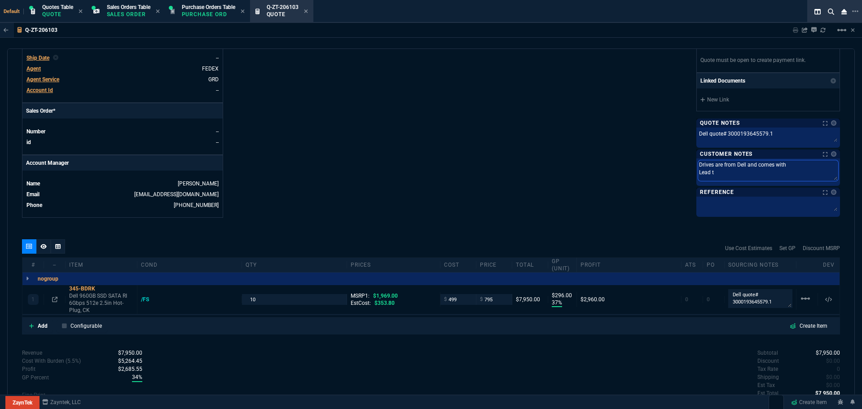
type textarea "Drives are from Dell and comes with Lead ti"
type textarea "Drives are from Dell and comes with Lead tim"
type textarea "Drives are from Dell and comes with Lead time"
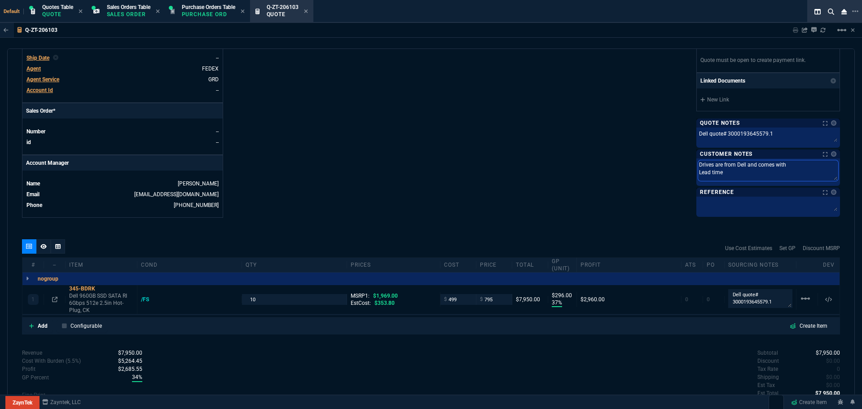
type textarea "Drives are from Dell and comes with Lead time"
type textarea "Drives are from Dell and comes with Lead time 2"
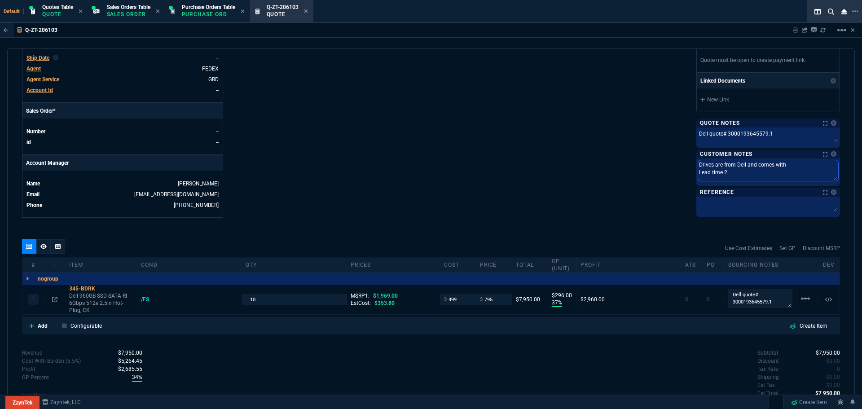
type textarea "Drives are from Dell and comes with Lead time 2"
type textarea "Drives are from Dell and comes with Lead time 2 w"
type textarea "Drives are from Dell and comes with Lead time 2 we"
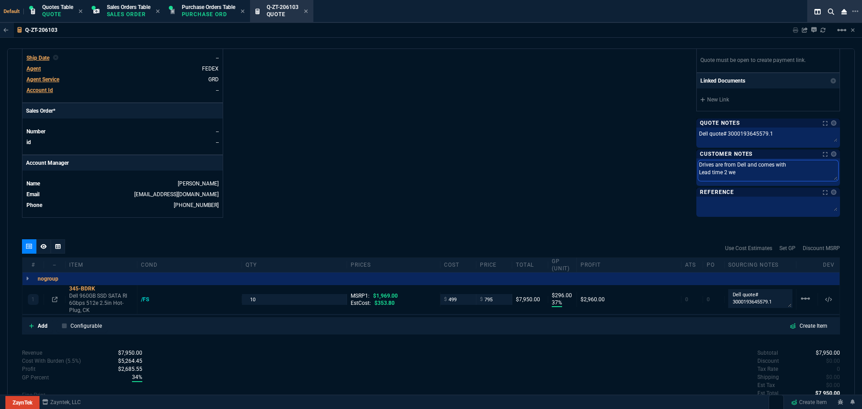
type textarea "Drives are from Dell and comes with Lead time 2 wee"
type textarea "Drives are from Dell and comes with Lead time 2 week"
type textarea "Drives are from Dell and comes with Lead time 2 weeks"
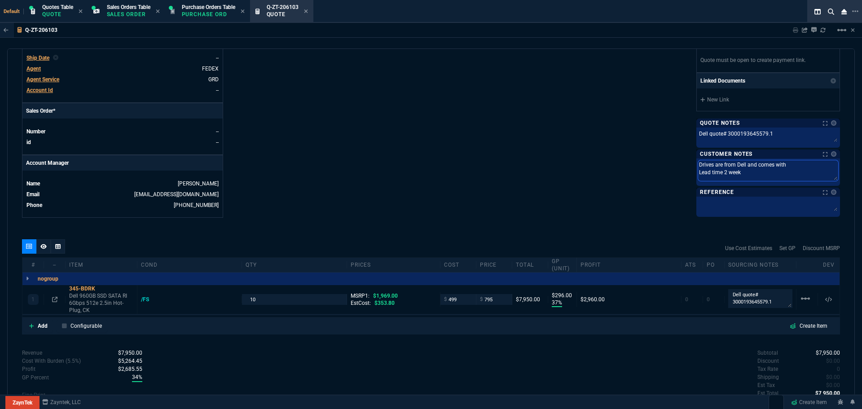
type textarea "Drives are from Dell and comes with Lead time 2 weeks"
type textarea "Drives are from Dell and comes with Lead time 2 weeks f"
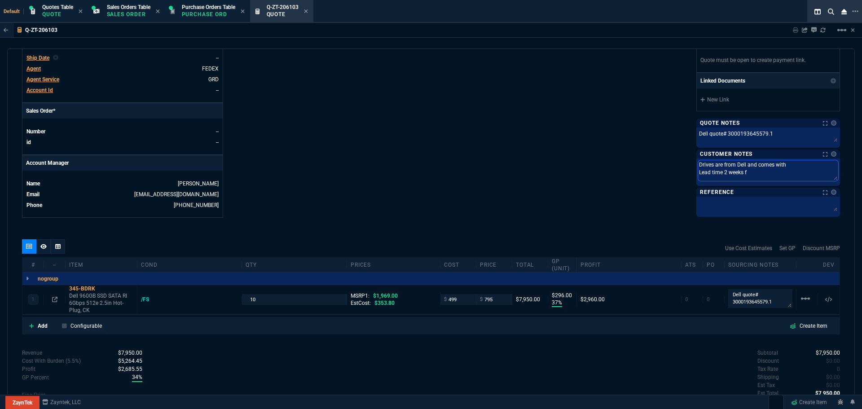
type textarea "Drives are from Dell and comes with Lead time 2 weeks fr"
type textarea "Drives are from Dell and comes with Lead time 2 weeks fro"
type textarea "Drives are from Dell and comes with Lead time 2 weeks from"
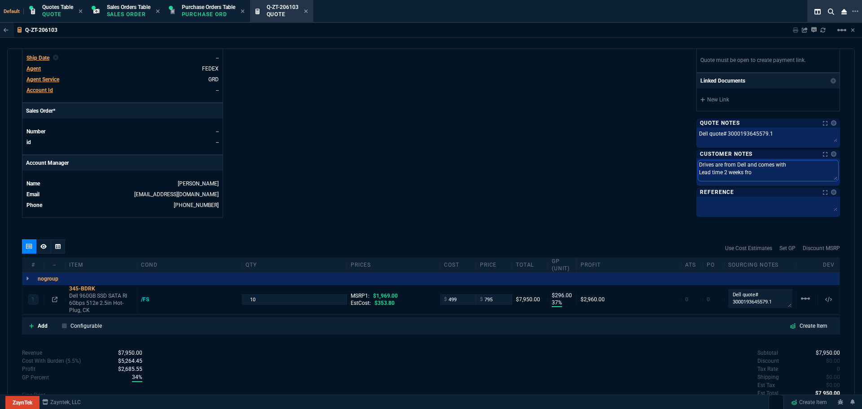
type textarea "Drives are from Dell and comes with Lead time 2 weeks from"
type textarea "Drives are from Dell and comes with Lead time 2 weeks from t"
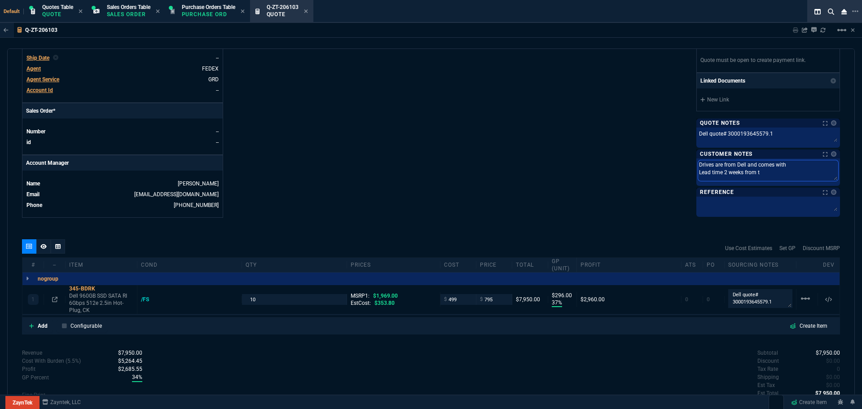
type textarea "Drives are from Dell and comes with Lead time 2 weeks from th"
type textarea "Drives are from Dell and comes with Lead time 2 weeks from the"
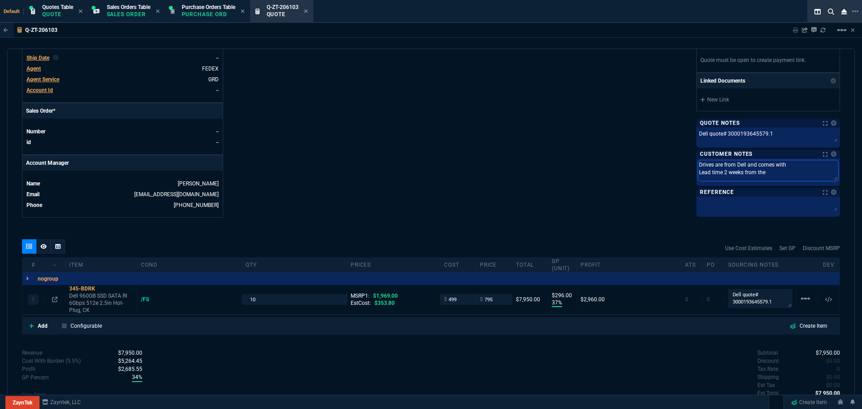
type textarea "Drives are from Dell and comes with Lead time 2 weeks from the"
type textarea "Drives are from Dell and comes with Lead time 2 weeks from the d"
type textarea "Drives are from Dell and comes with Lead time 2 weeks from the da"
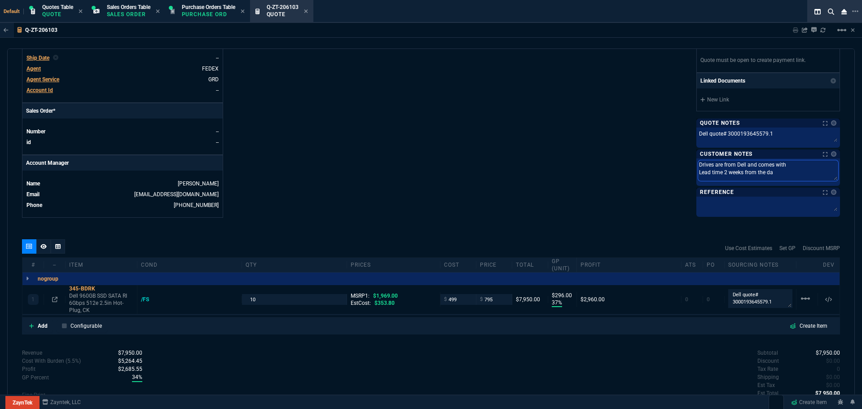
type textarea "Drives are from Dell and comes with Lead time 2 weeks from the day"
type textarea "Drives are from Dell and comes with Lead time 2 weeks from the day w"
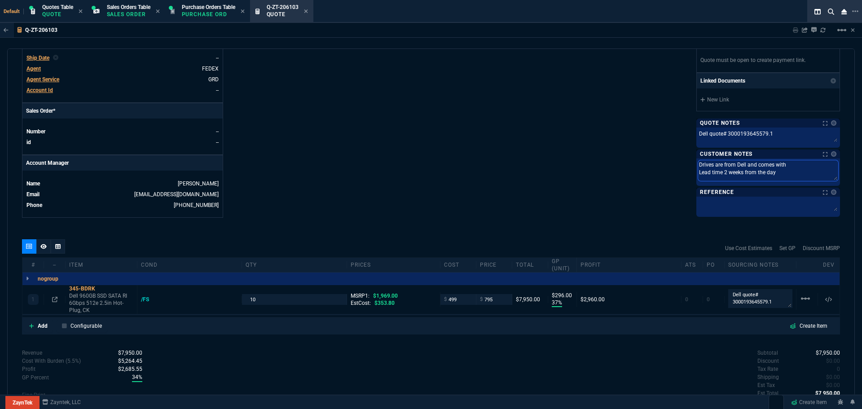
type textarea "Drives are from Dell and comes with Lead time 2 weeks from the day w"
type textarea "Drives are from Dell and comes with Lead time 2 weeks from the day we"
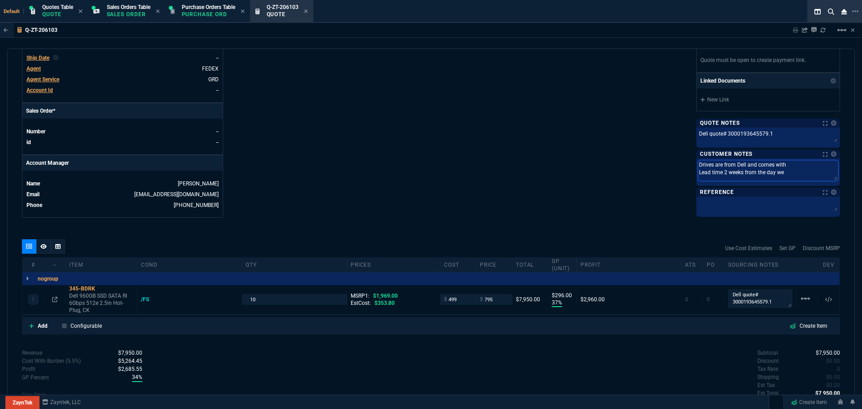
type textarea "Drives are from Dell and comes with Lead time 2 weeks from the day we r"
type textarea "Drives are from Dell and comes with Lead time 2 weeks from the day we re"
type textarea "Drives are from Dell and comes with Lead time 2 weeks from the day we rec"
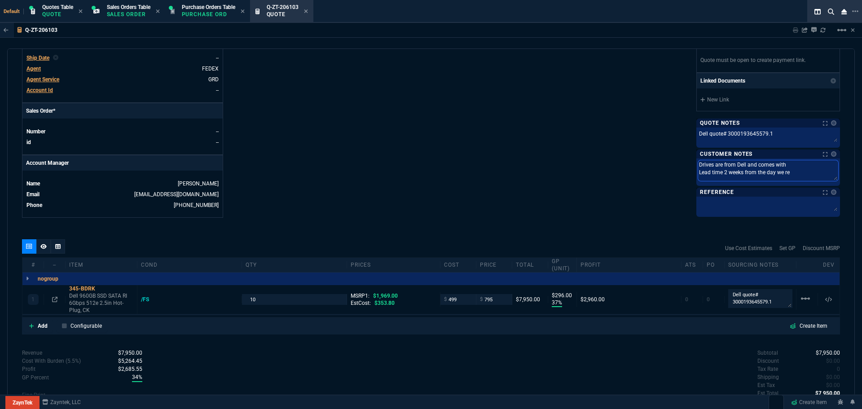
type textarea "Drives are from Dell and comes with Lead time 2 weeks from the day we rec"
type textarea "Drives are from Dell and comes with Lead time 2 weeks from the day we rece"
type textarea "Drives are from Dell and comes with Lead time 2 weeks from the day we recei"
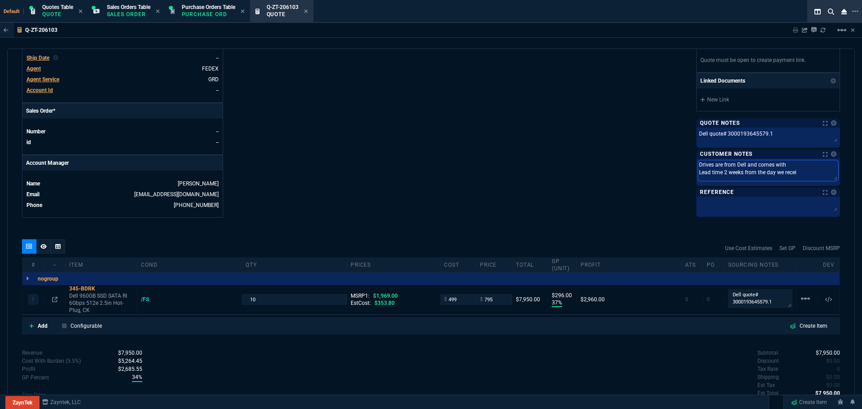
type textarea "Drives are from Dell and comes with Lead time 2 weeks from the day we receiv"
type textarea "Drives are from Dell and comes with Lead time 2 weeks from the day we receive"
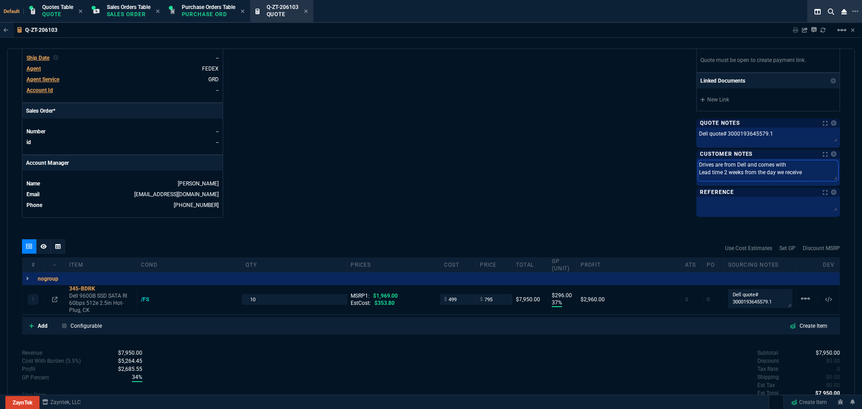
type textarea "Drives are from Dell and comes with Lead time 2 weeks from the day we receive"
type textarea "Drives are from Dell and comes with Lead time 2 weeks from the day we receive y"
type textarea "Drives are from Dell and comes with Lead time 2 weeks from the day we receive yo"
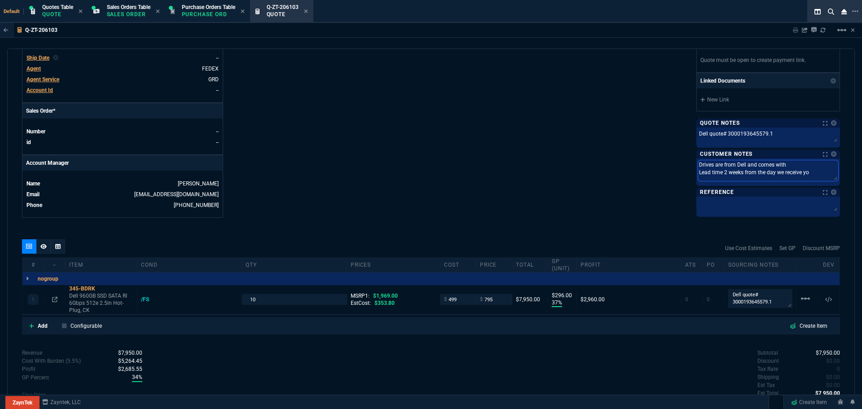
type textarea "Drives are from Dell and comes with Lead time 2 weeks from the day we receive y…"
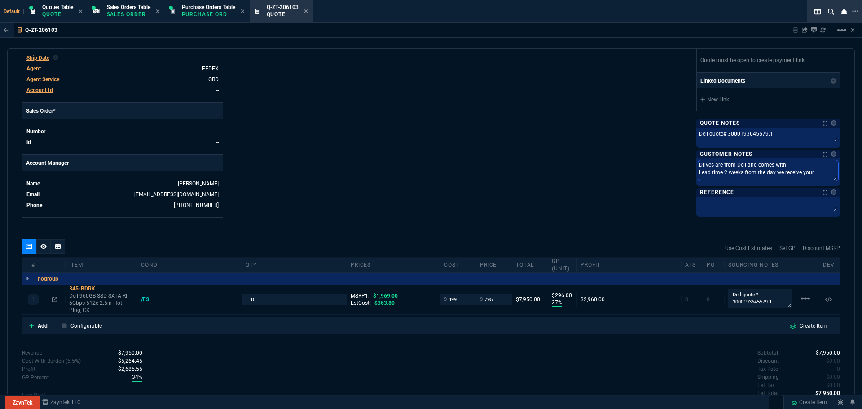
type textarea "Drives are from Dell and comes with Lead time 2 weeks from the day we receive y…"
drag, startPoint x: 820, startPoint y: 172, endPoint x: 692, endPoint y: 175, distance: 127.9
click at [696, 175] on div "Drives are from Dell and comes with Lead time 2 weeks from the day we receive y…" at bounding box center [768, 171] width 144 height 27
click at [770, 172] on textarea "Drives are from Dell and comes with Lead time 2 weeks from the day we receive y…" at bounding box center [768, 172] width 140 height 24
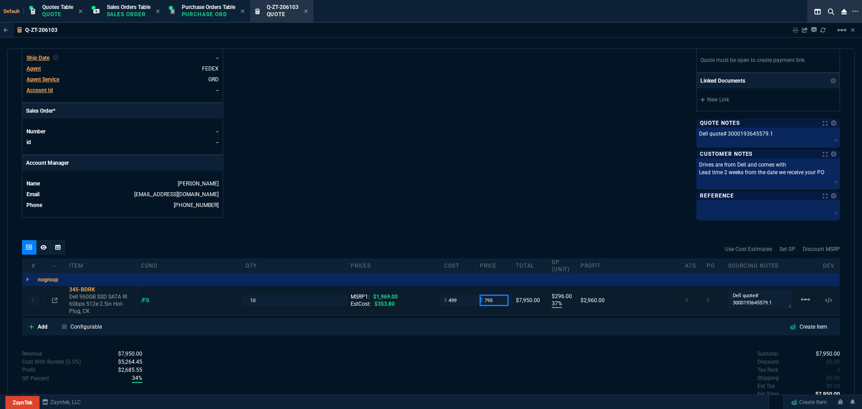
click at [496, 301] on input "795" at bounding box center [494, 300] width 28 height 10
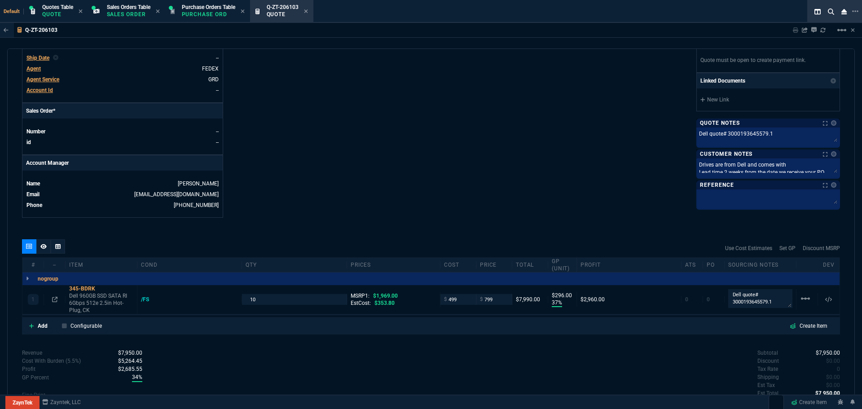
click at [82, 289] on div "345-BDRK" at bounding box center [101, 288] width 64 height 7
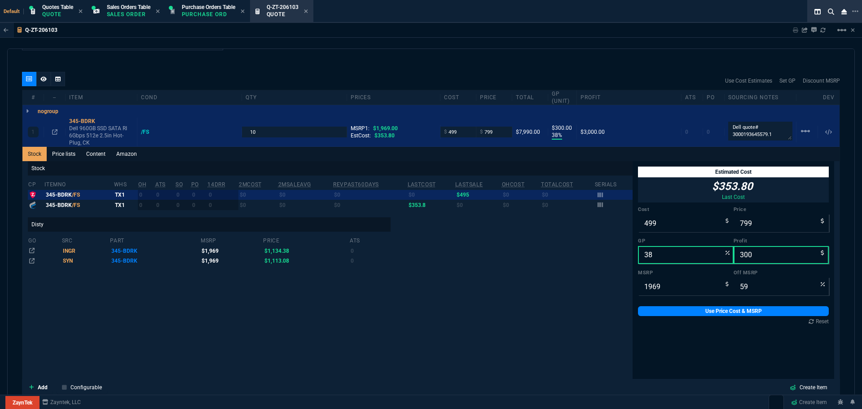
scroll to position [508, 0]
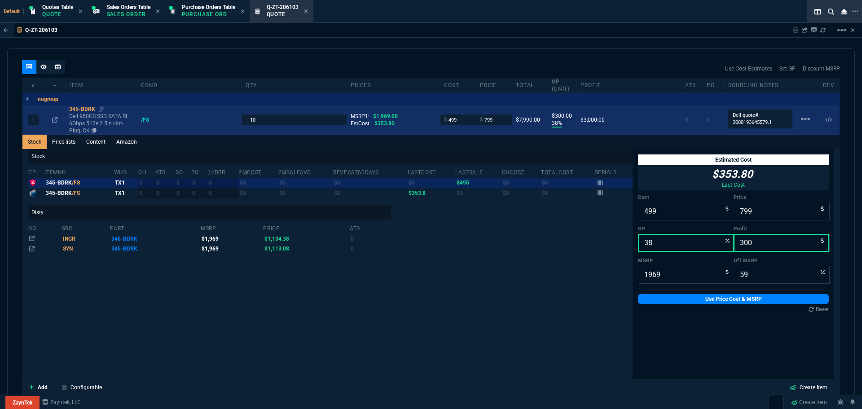
click at [84, 109] on div "345-BDRK" at bounding box center [101, 108] width 64 height 7
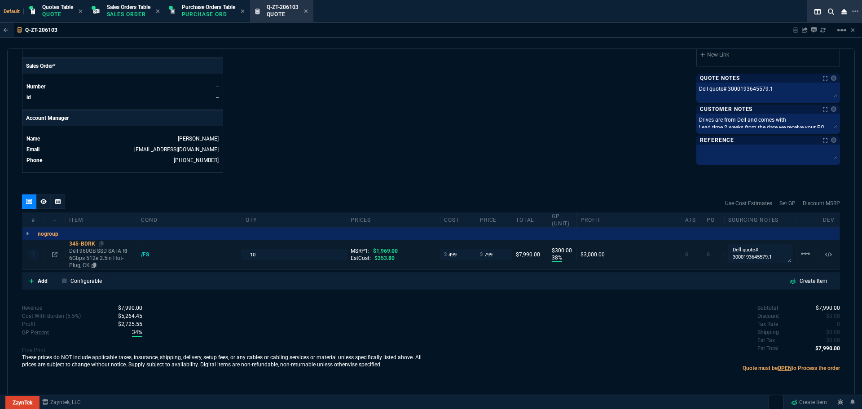
scroll to position [373, 0]
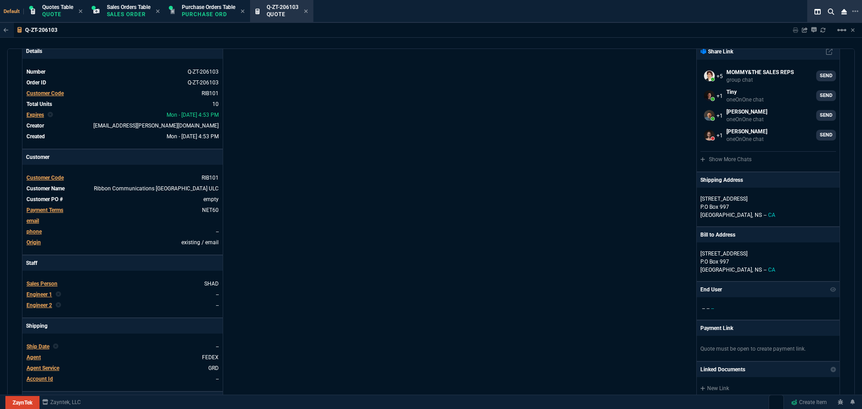
scroll to position [0, 0]
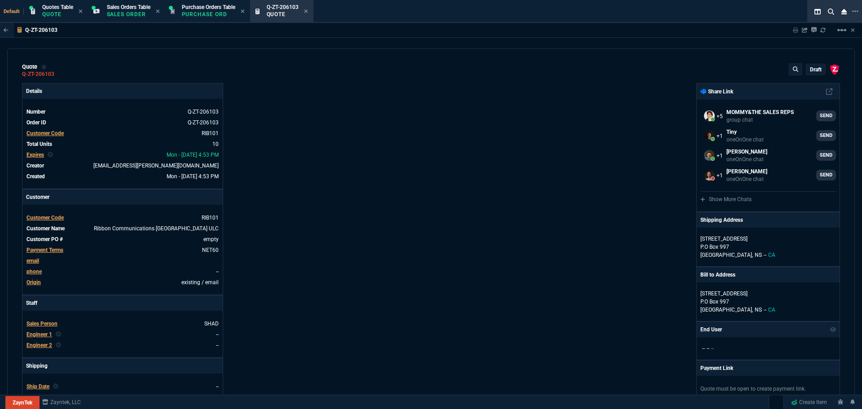
click at [810, 72] on p "draft" at bounding box center [816, 69] width 12 height 7
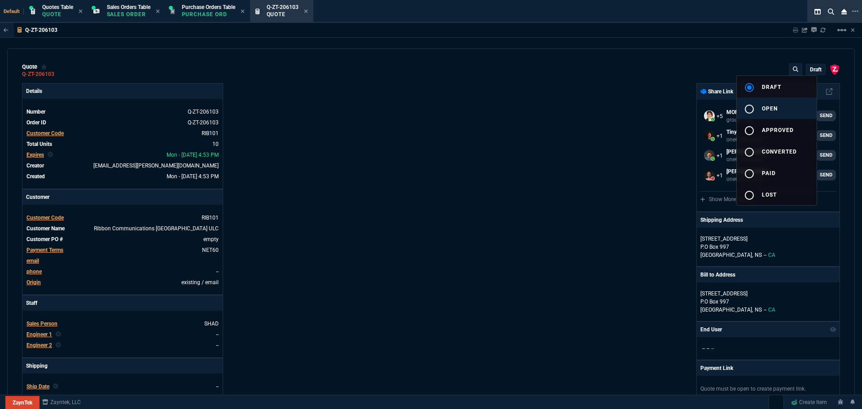
click at [744, 110] on mat-icon "radio_button_unchecked" at bounding box center [749, 109] width 11 height 11
click at [557, 207] on div at bounding box center [431, 204] width 862 height 409
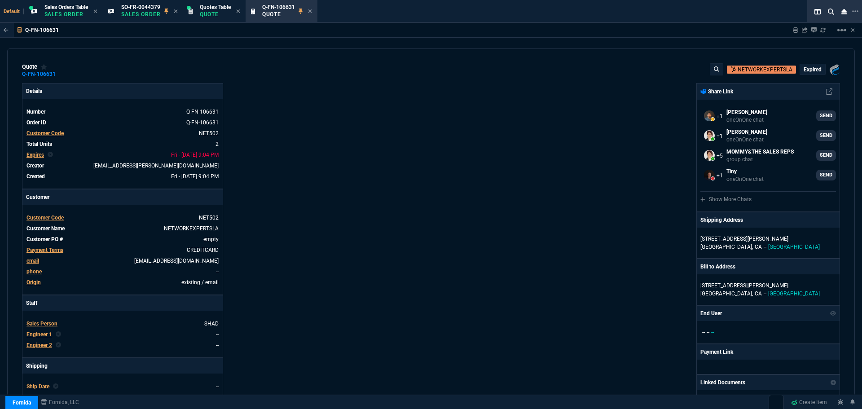
select select "4: SHAD"
click at [61, 74] on icon at bounding box center [61, 73] width 5 height 5
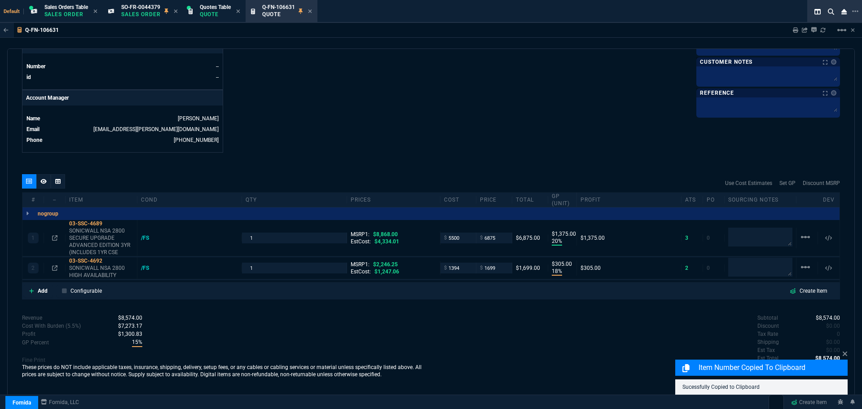
scroll to position [394, 0]
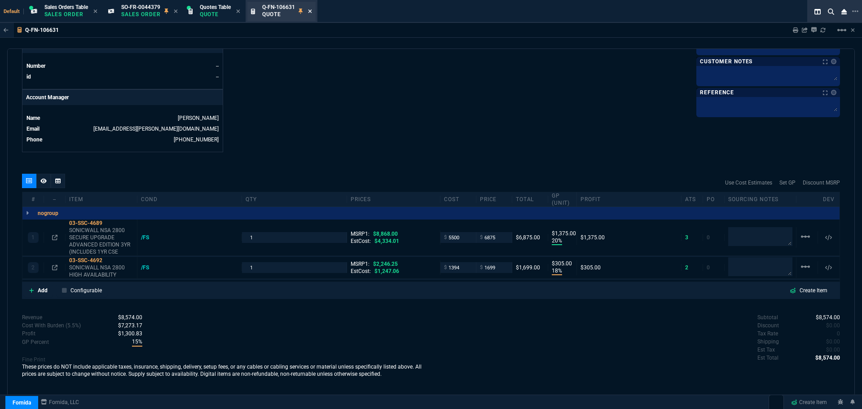
click at [312, 10] on icon at bounding box center [310, 11] width 4 height 5
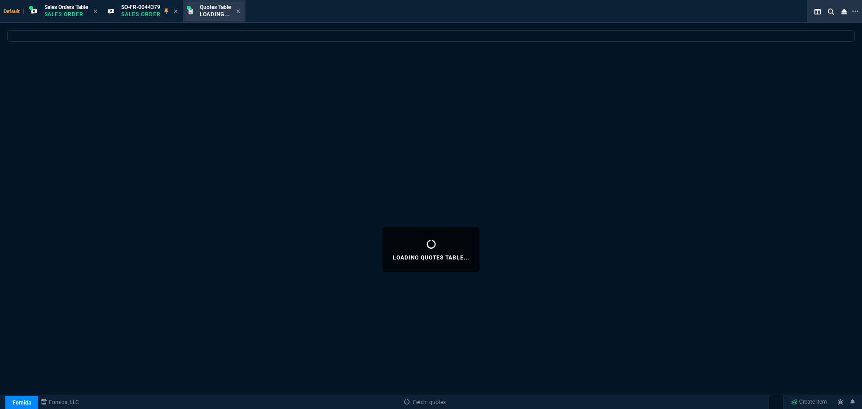
select select
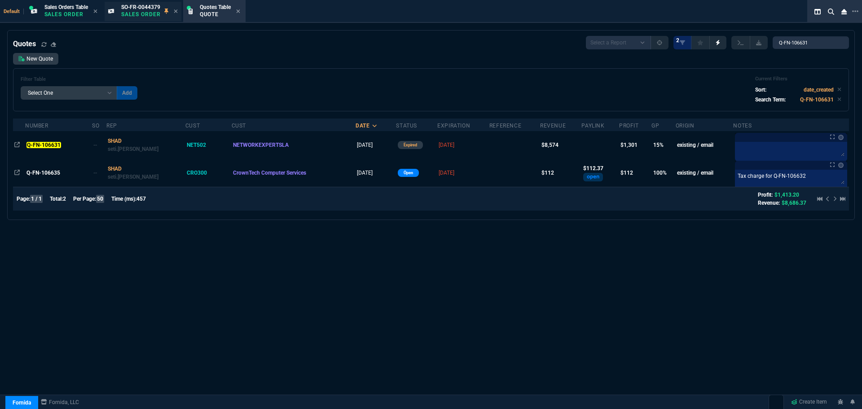
click at [132, 13] on p "Sales Order" at bounding box center [140, 14] width 39 height 7
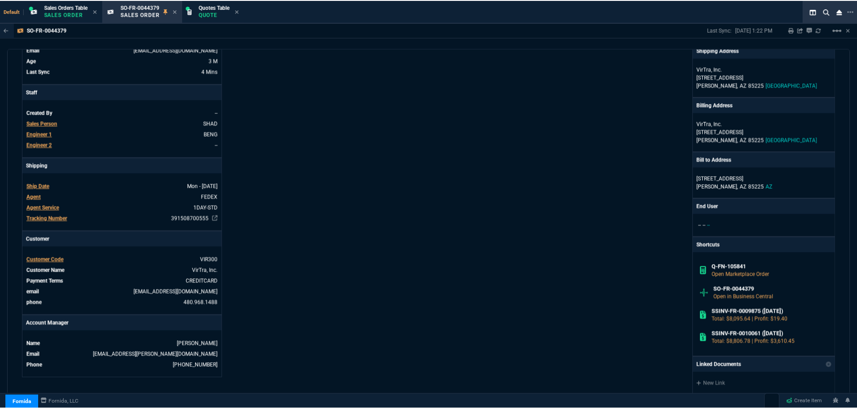
scroll to position [0, 0]
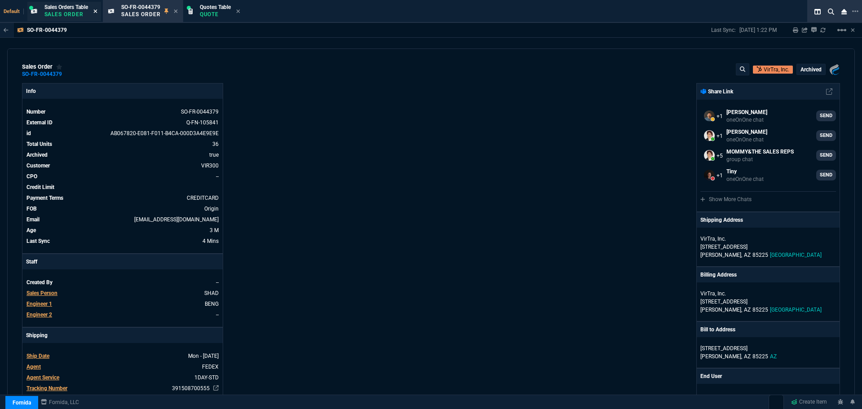
click at [96, 10] on icon at bounding box center [95, 11] width 4 height 4
click at [97, 10] on icon at bounding box center [99, 11] width 4 height 4
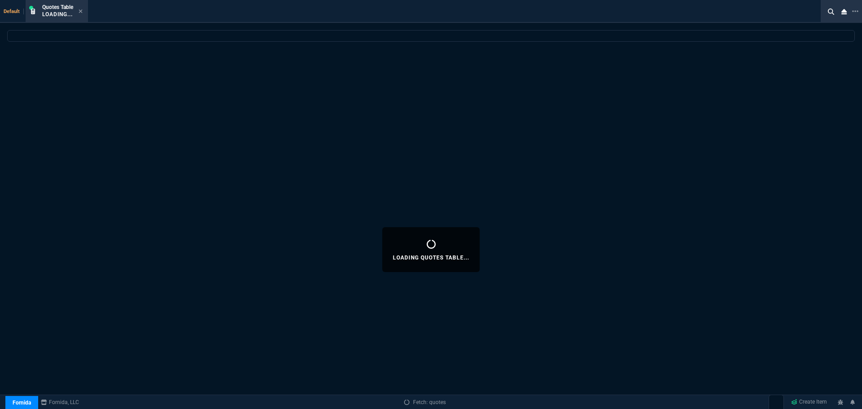
select select
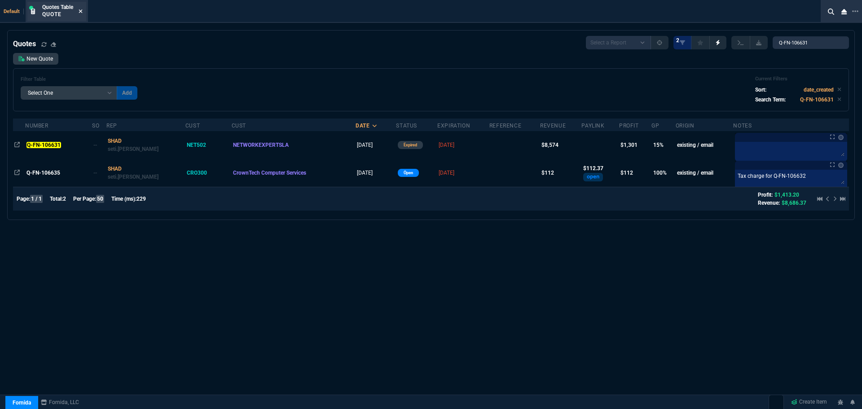
click at [80, 11] on icon at bounding box center [81, 11] width 4 height 5
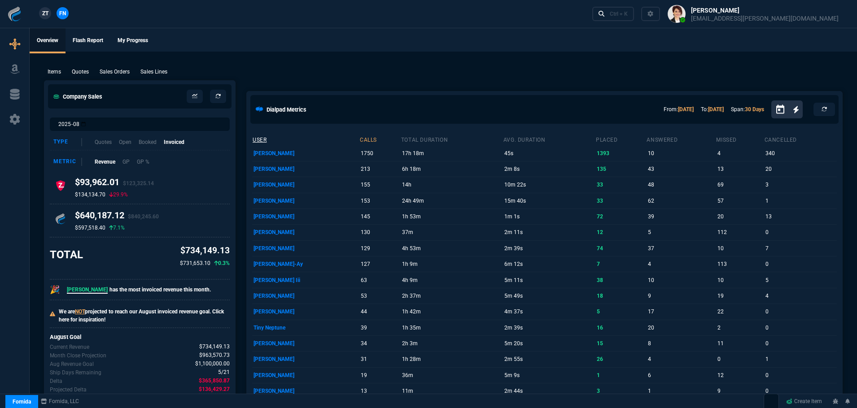
select select "4: SHAD"
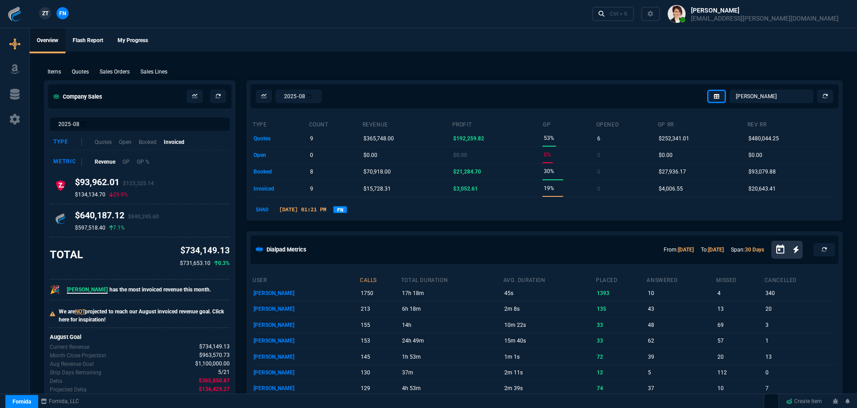
click at [347, 210] on link "FN" at bounding box center [339, 209] width 13 height 7
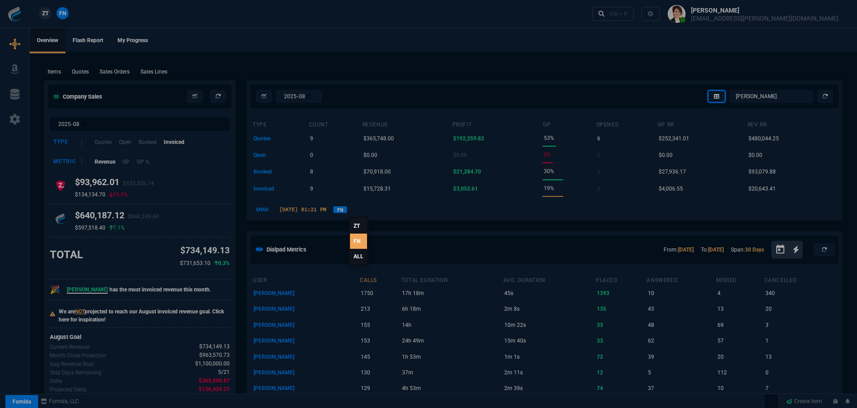
click at [357, 257] on link "ALL" at bounding box center [358, 256] width 17 height 15
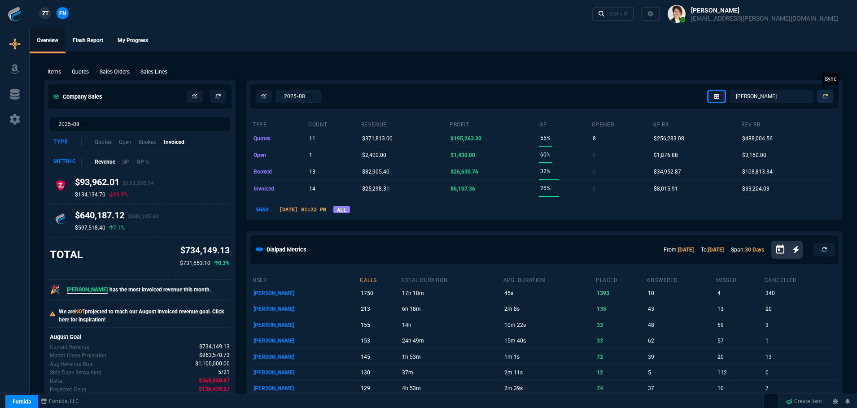
click at [825, 95] on icon at bounding box center [825, 96] width 5 height 5
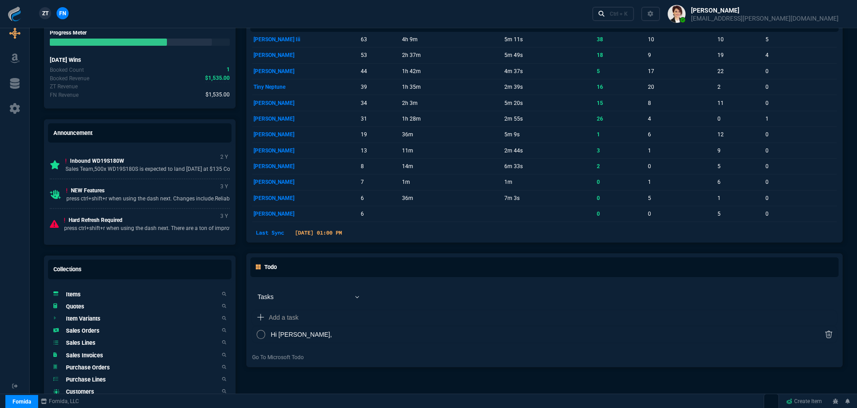
scroll to position [512, 0]
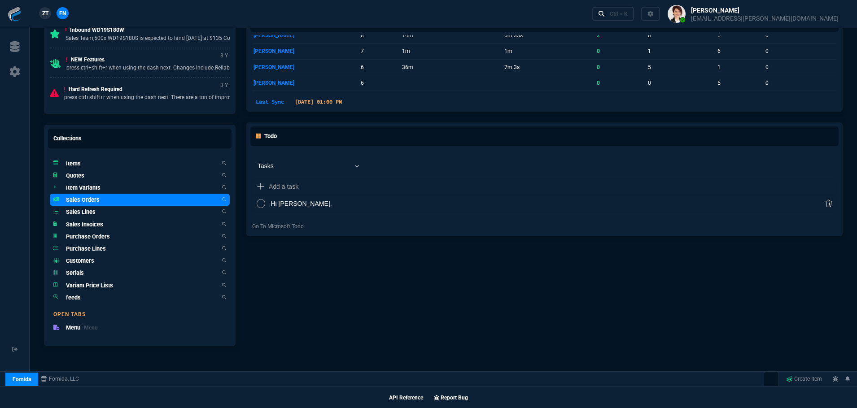
click at [87, 200] on h5 "Sales Orders" at bounding box center [83, 200] width 34 height 9
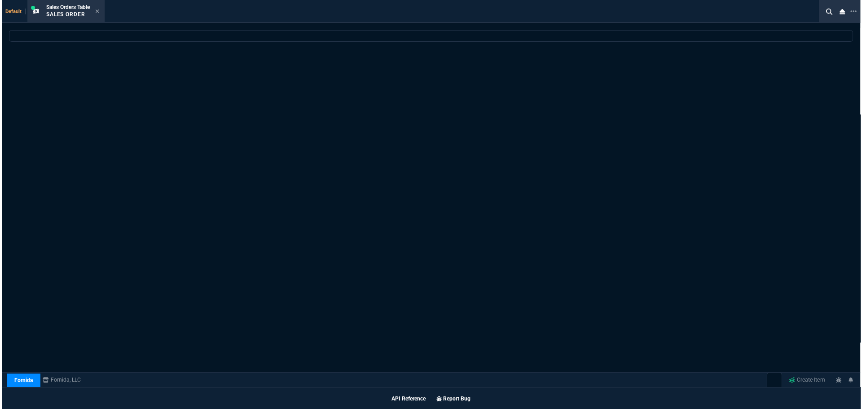
scroll to position [512, 0]
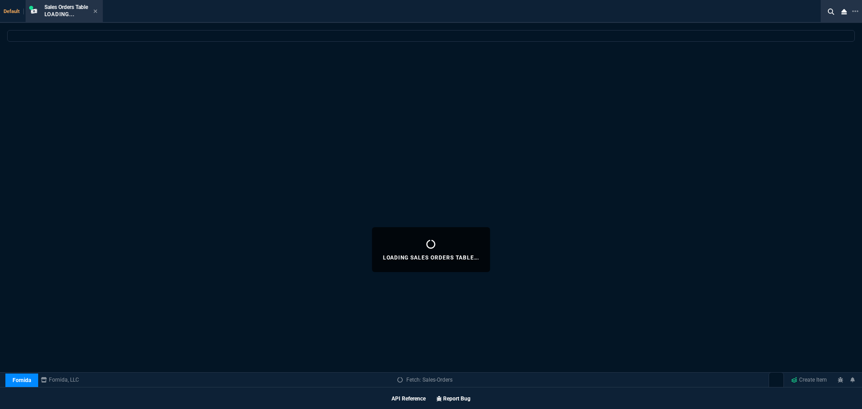
select select
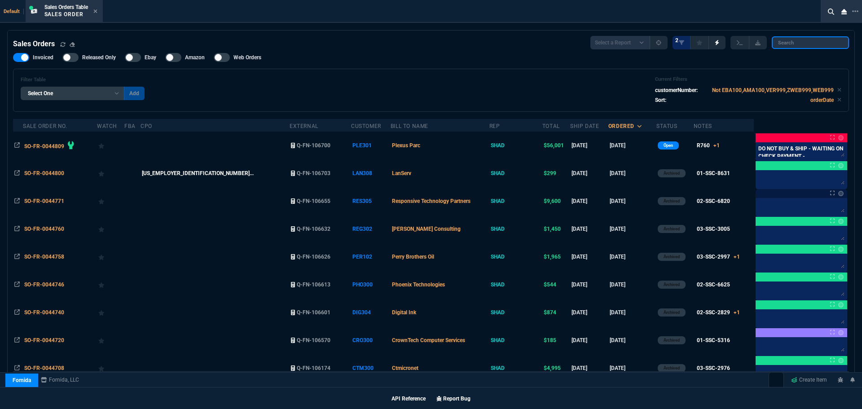
click at [797, 42] on input "search" at bounding box center [809, 42] width 77 height 13
paste input "SO-FR-0044379"
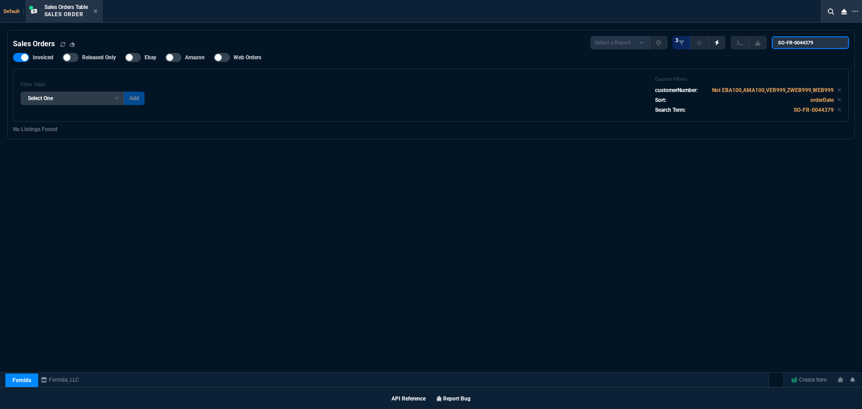
drag, startPoint x: 825, startPoint y: 43, endPoint x: 730, endPoint y: 44, distance: 95.6
click at [730, 44] on div "Select a Report Opened Today Invoiced Only Exclude Invoiced Configuration Statu…" at bounding box center [719, 42] width 258 height 13
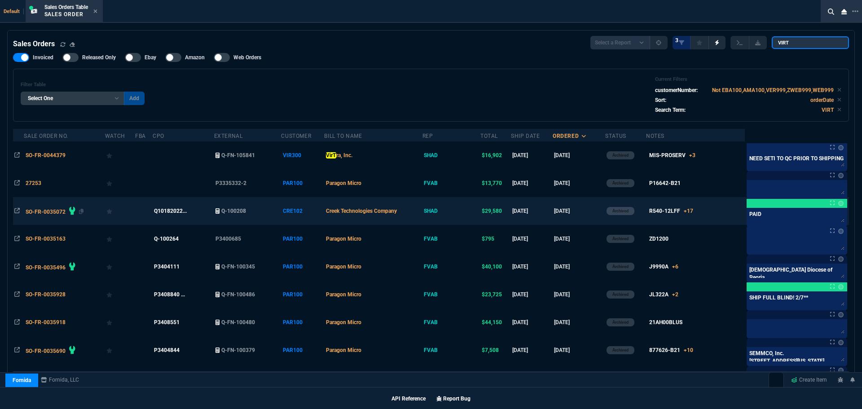
type input "VIRT"
click at [39, 211] on span "SO-FR-0035072" at bounding box center [46, 212] width 40 height 6
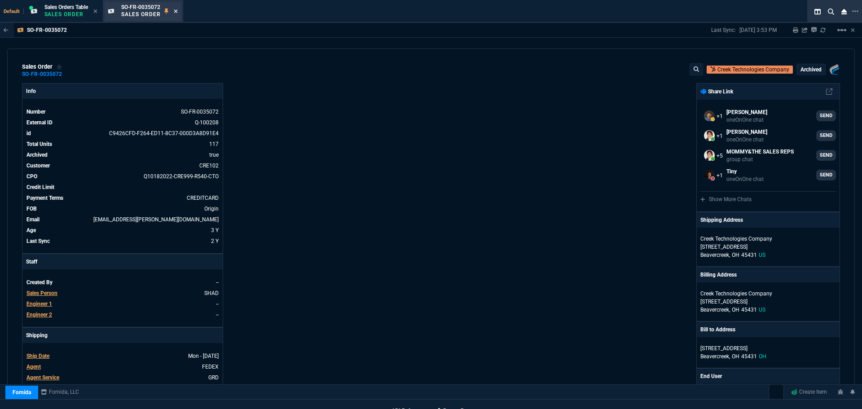
click at [177, 12] on icon at bounding box center [176, 11] width 4 height 4
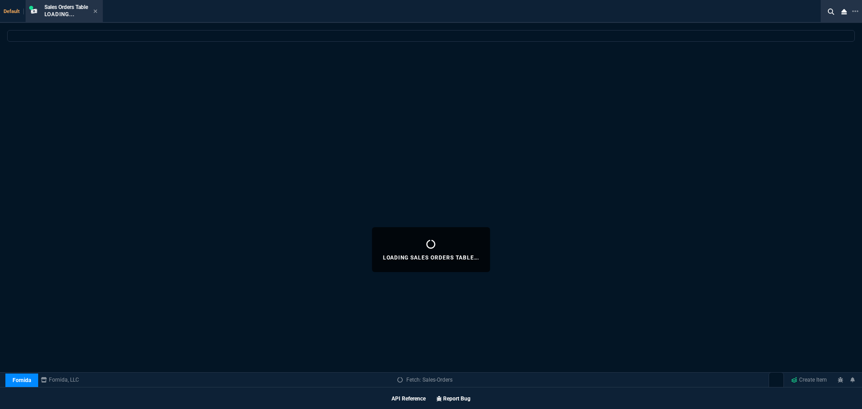
select select
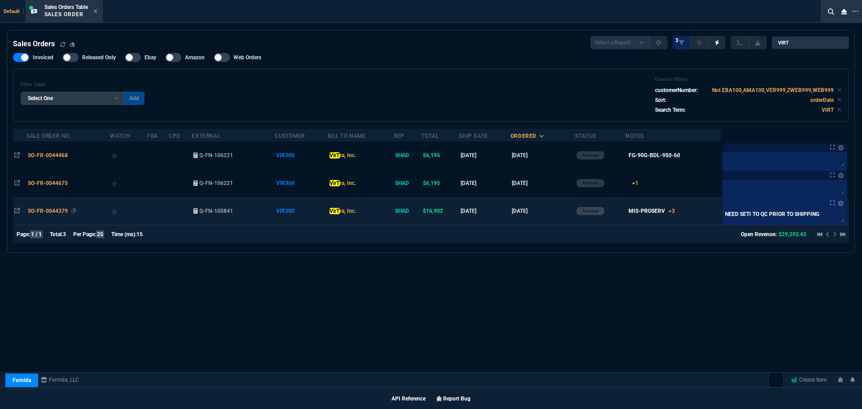
click at [50, 210] on span "SO-FR-0044379" at bounding box center [48, 211] width 40 height 6
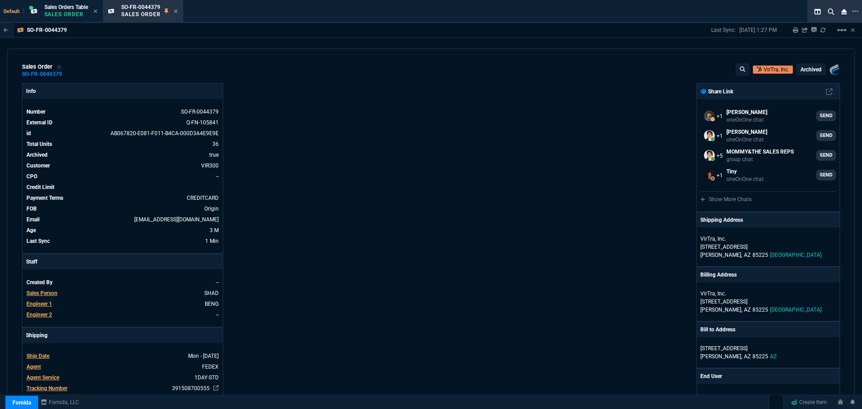
select select "4: SHAD"
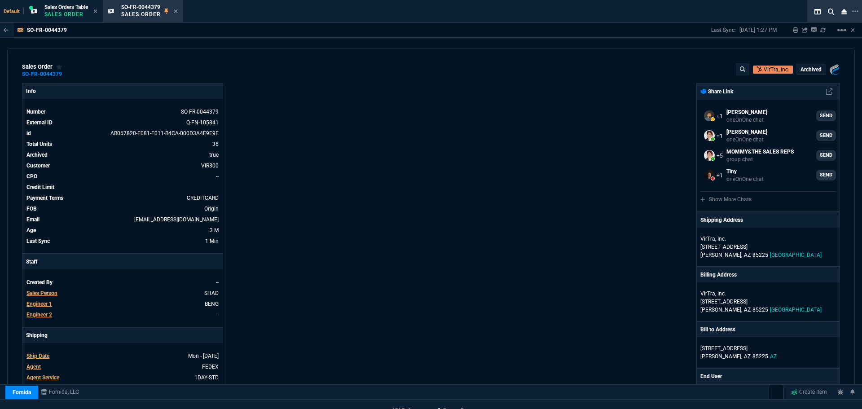
scroll to position [535, 0]
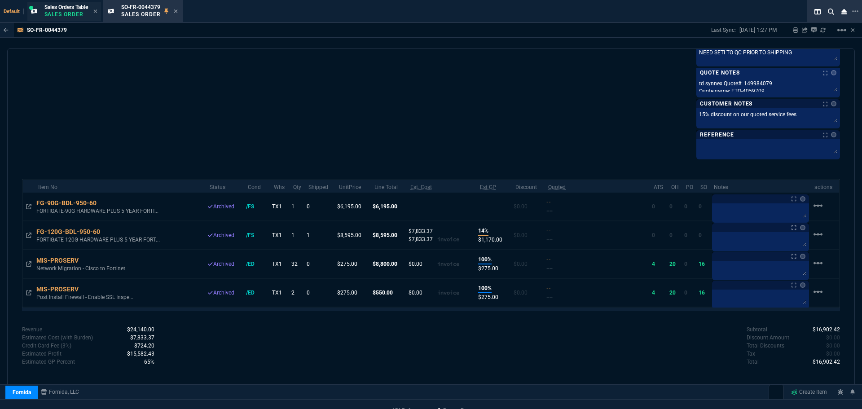
click at [77, 12] on p "Sales Order" at bounding box center [66, 14] width 44 height 7
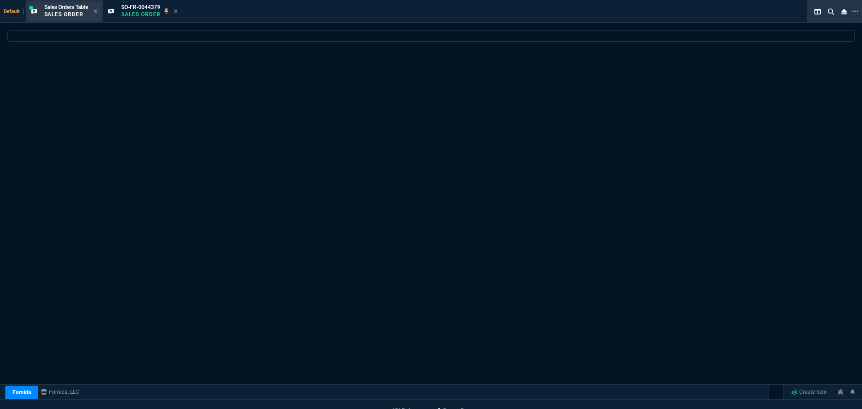
select select
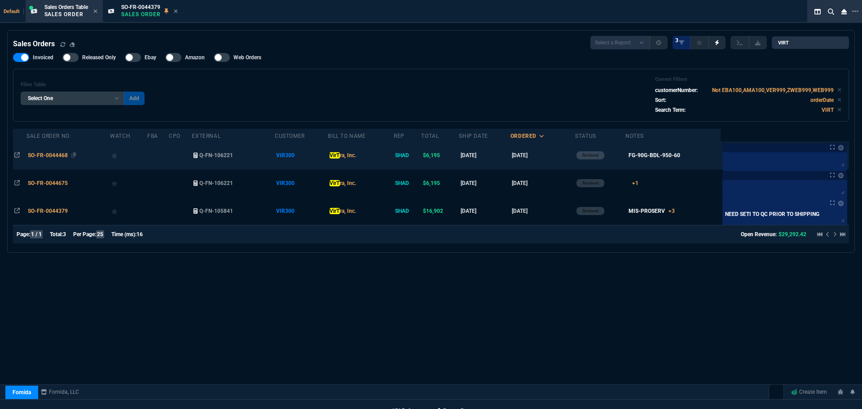
click at [42, 154] on span "SO-FR-0044468" at bounding box center [48, 155] width 40 height 6
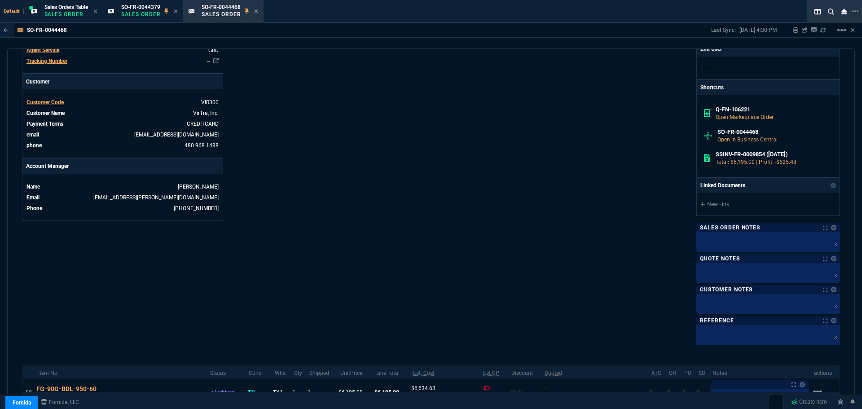
scroll to position [113, 0]
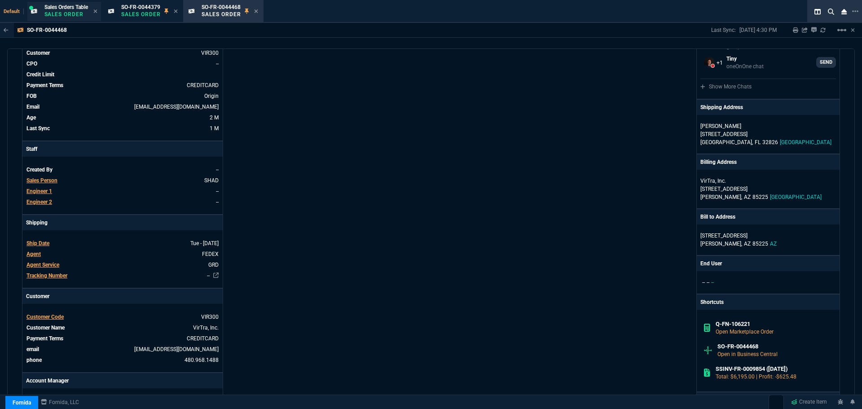
click at [66, 12] on p "Sales Order" at bounding box center [66, 14] width 44 height 7
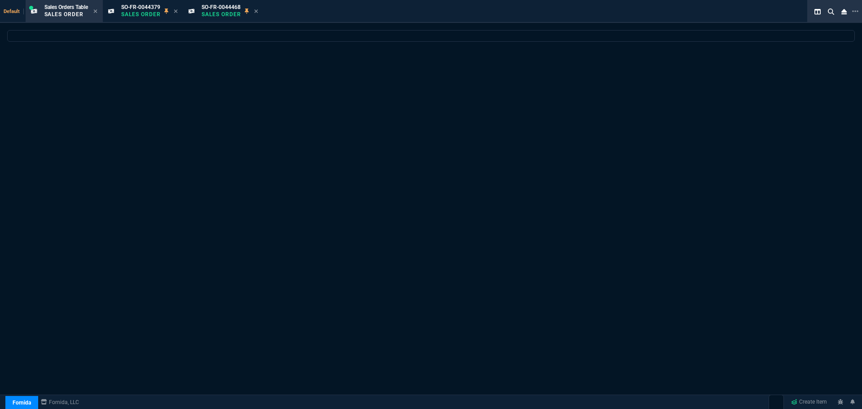
select select
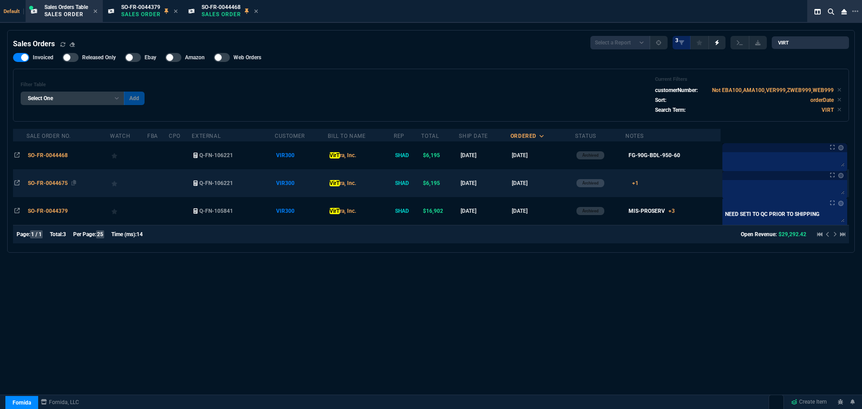
click at [52, 184] on span "SO-FR-0044675" at bounding box center [48, 183] width 40 height 6
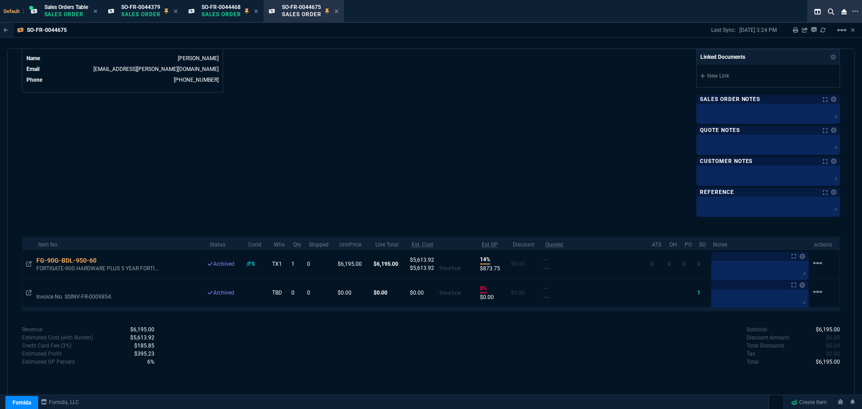
scroll to position [411, 0]
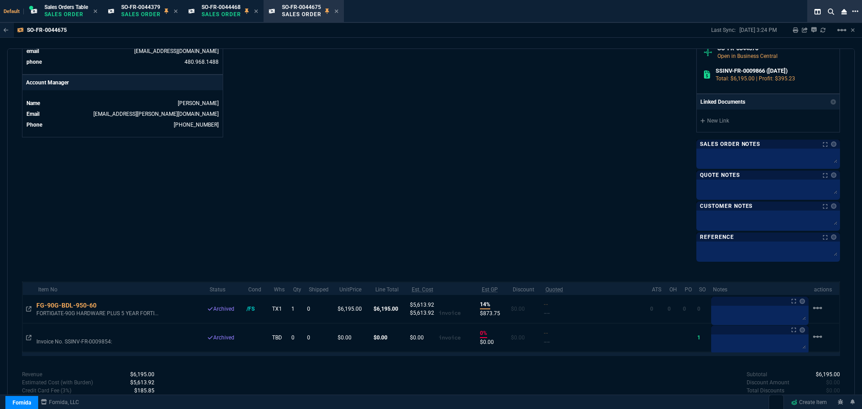
click at [856, 11] on icon at bounding box center [855, 11] width 6 height 7
click at [779, 20] on li "Open New Tab" at bounding box center [809, 18] width 89 height 11
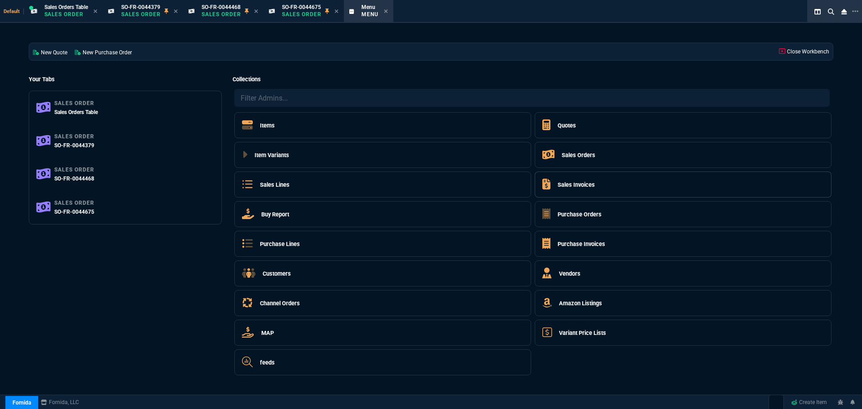
click at [586, 188] on h5 "Sales Invoices" at bounding box center [575, 184] width 37 height 9
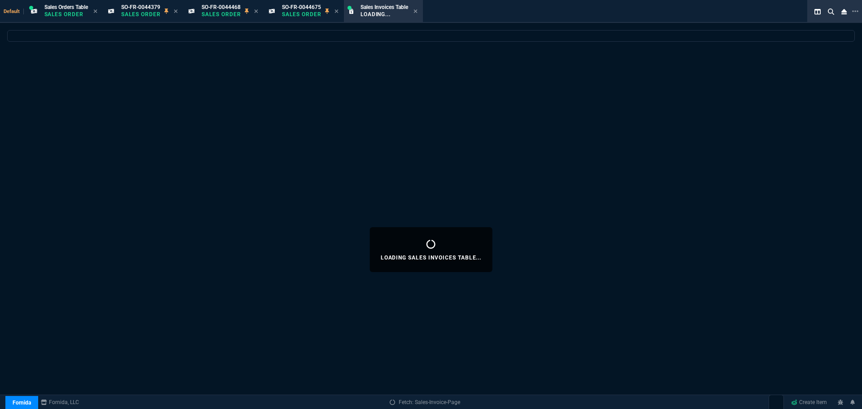
select select
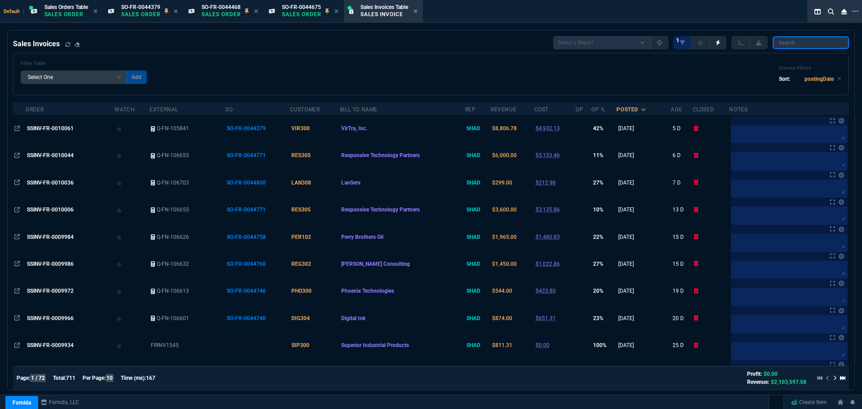
paste input "SO-FR-0044379"
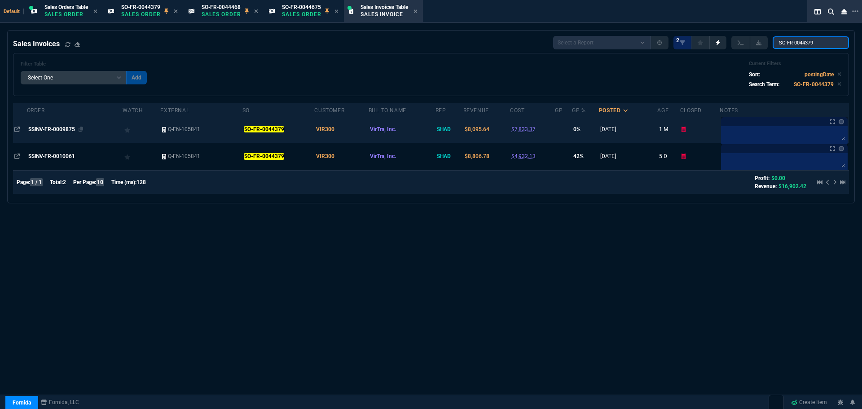
type input "SO-FR-0044379"
click at [42, 127] on span "SSINV-FR-0009875" at bounding box center [51, 129] width 47 height 6
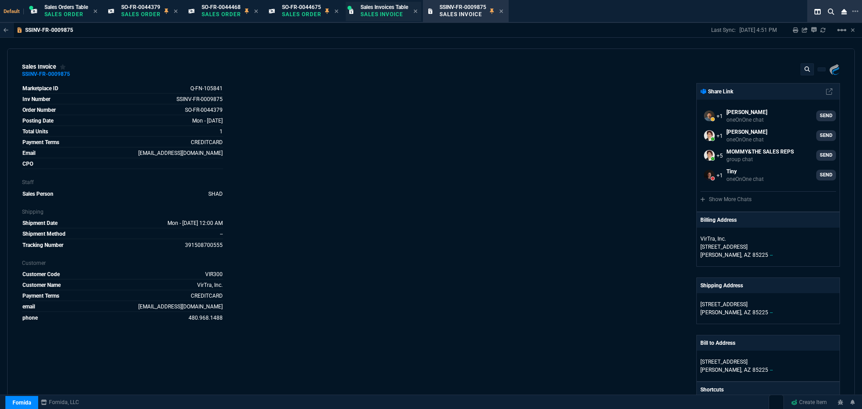
click at [397, 10] on div "Sales Invoices Table Sales Invoice" at bounding box center [384, 12] width 48 height 16
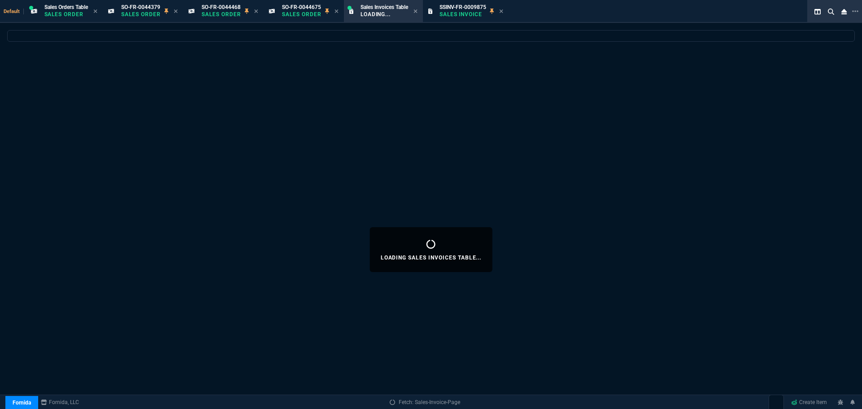
select select
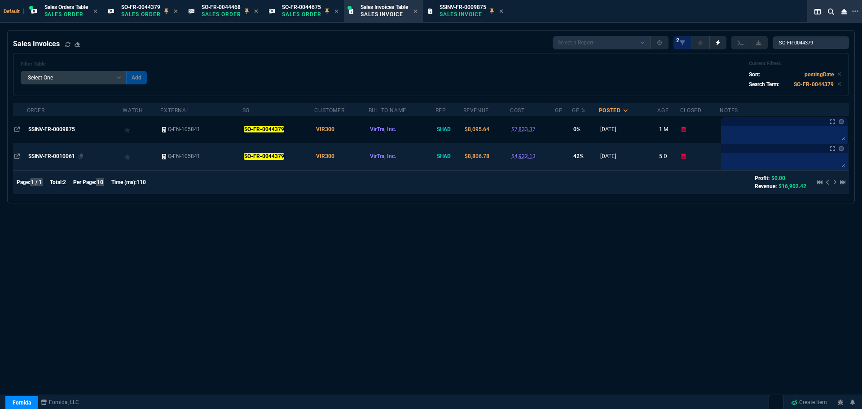
click at [61, 157] on span "SSINV-FR-0010061" at bounding box center [51, 156] width 47 height 6
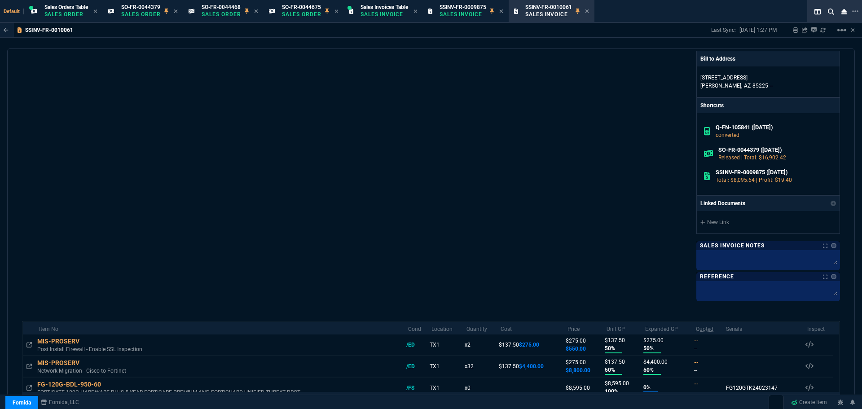
scroll to position [368, 0]
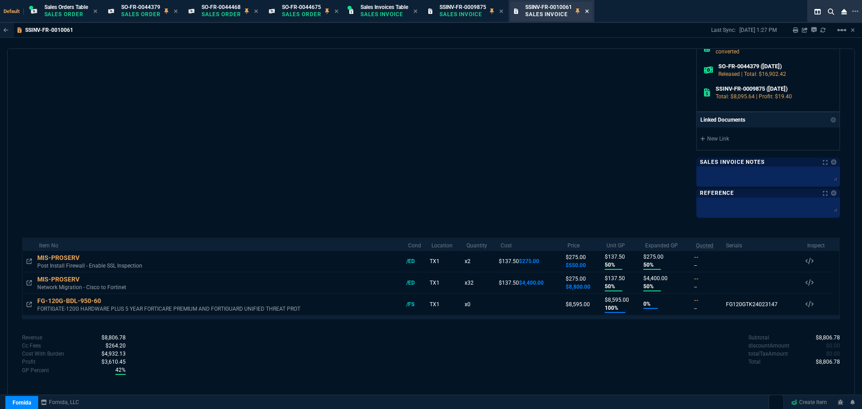
click at [588, 12] on icon at bounding box center [587, 11] width 4 height 4
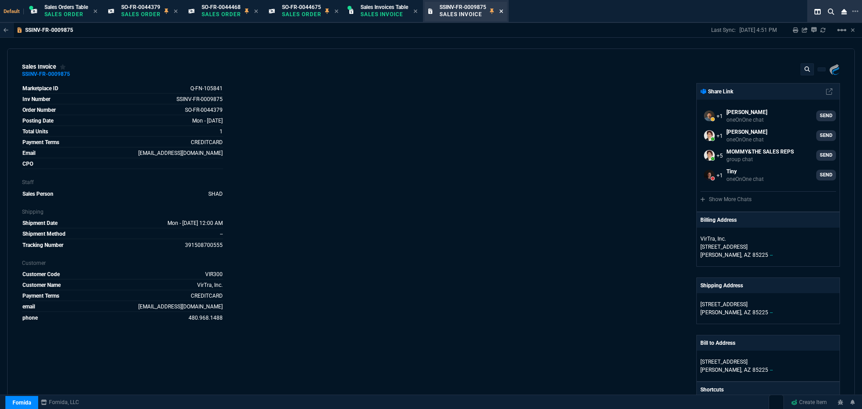
click at [503, 11] on icon at bounding box center [501, 11] width 4 height 5
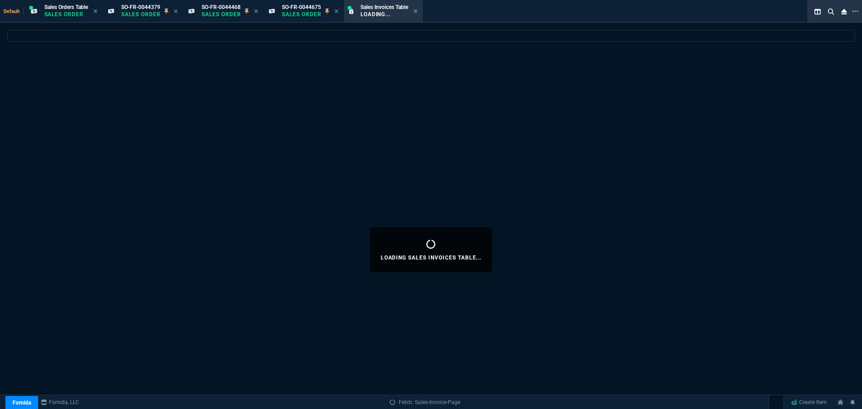
select select
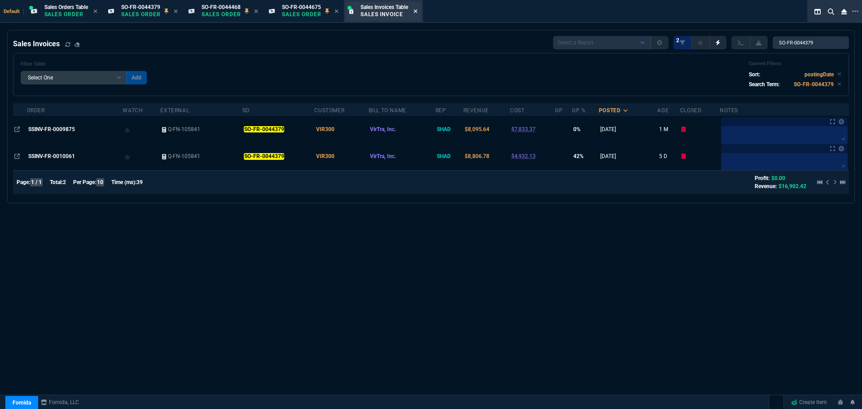
click at [417, 11] on icon at bounding box center [415, 11] width 4 height 5
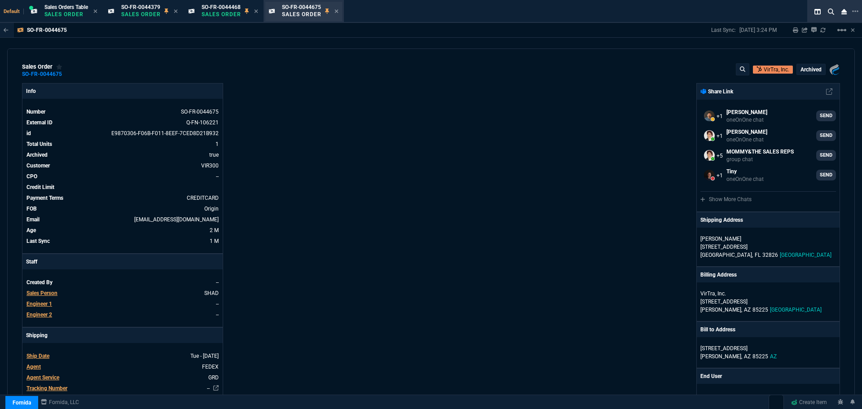
click at [335, 10] on div "SO-FR-0044675 Sales Order" at bounding box center [310, 12] width 57 height 16
click at [338, 12] on icon at bounding box center [336, 11] width 4 height 5
click at [258, 11] on icon at bounding box center [256, 11] width 4 height 5
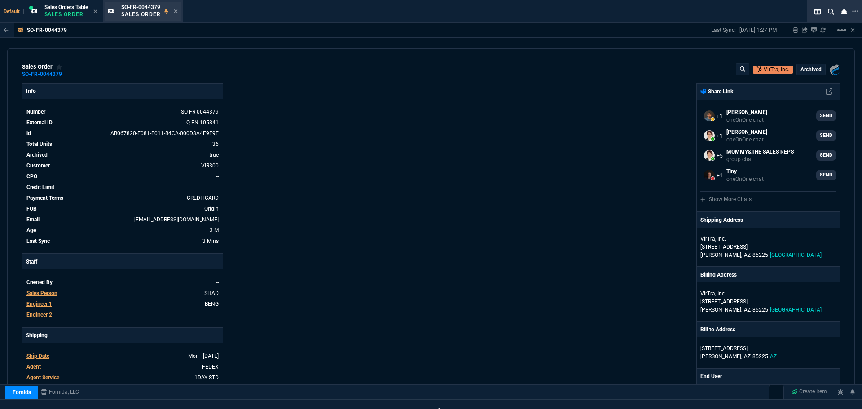
click at [180, 10] on div "SO-FR-0044379 Sales Order" at bounding box center [143, 11] width 77 height 19
click at [178, 10] on icon at bounding box center [176, 11] width 4 height 5
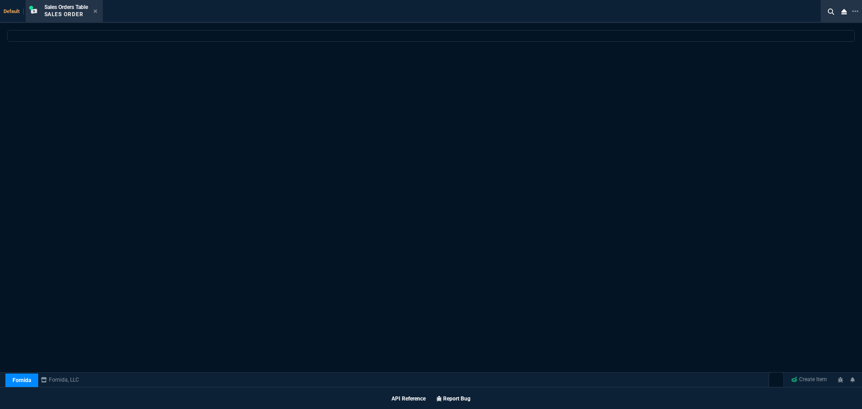
select select
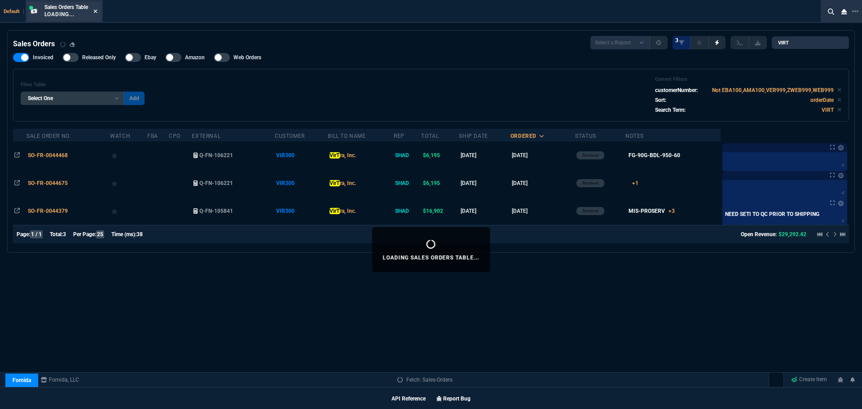
click at [97, 10] on icon at bounding box center [95, 11] width 4 height 4
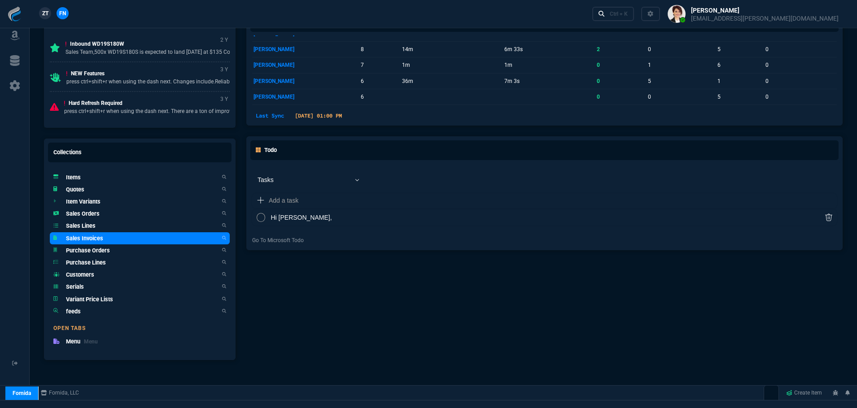
scroll to position [512, 0]
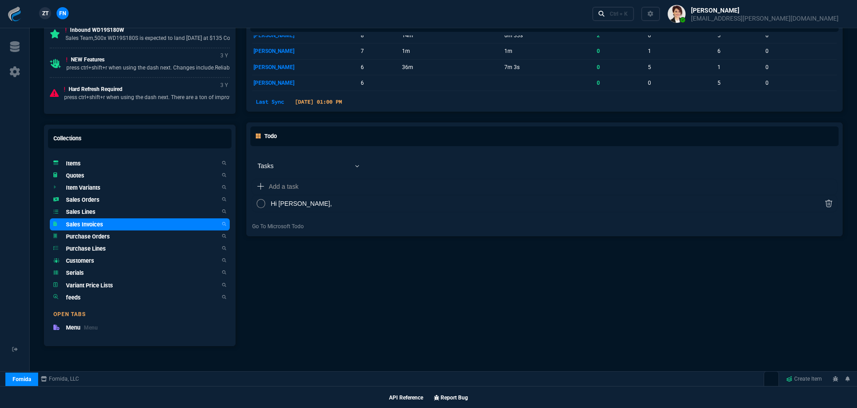
click at [90, 224] on h5 "Sales Invoices" at bounding box center [84, 224] width 37 height 9
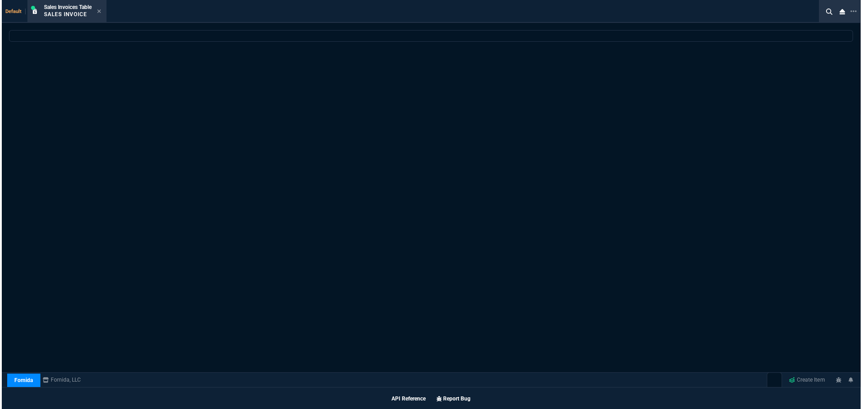
scroll to position [512, 0]
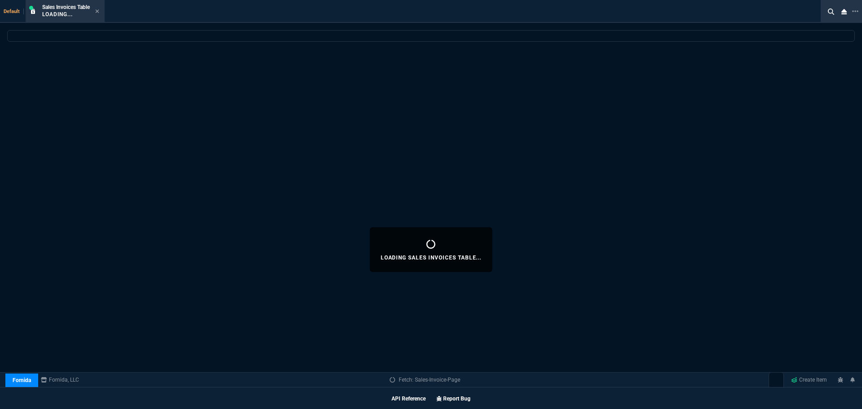
select select
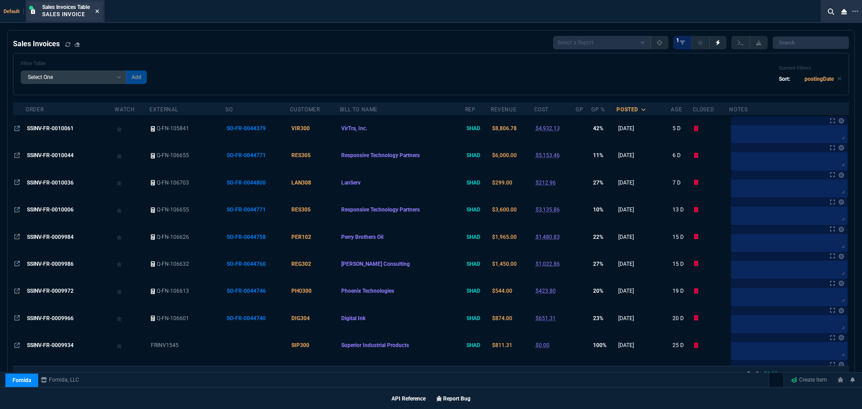
click at [97, 11] on icon at bounding box center [97, 11] width 4 height 5
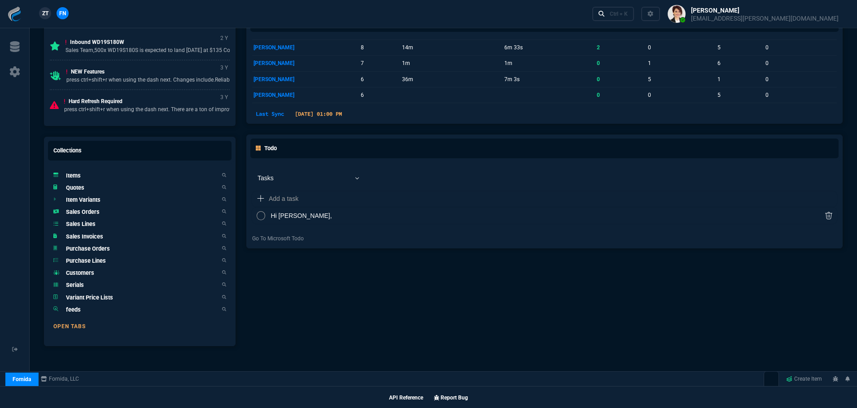
scroll to position [512, 0]
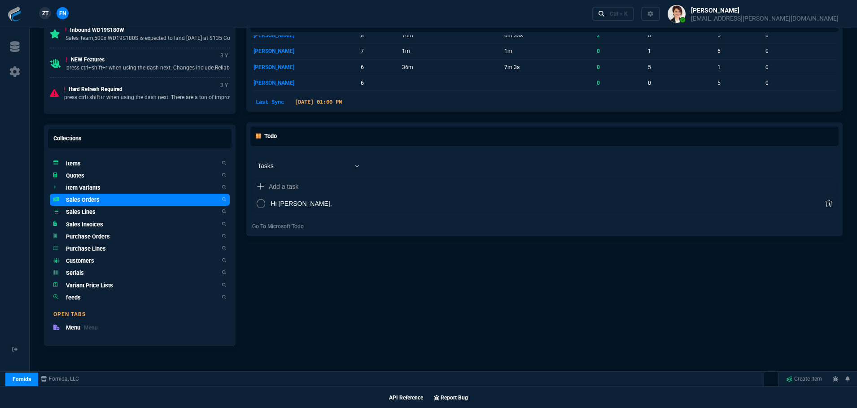
click at [95, 197] on h5 "Sales Orders" at bounding box center [83, 200] width 34 height 9
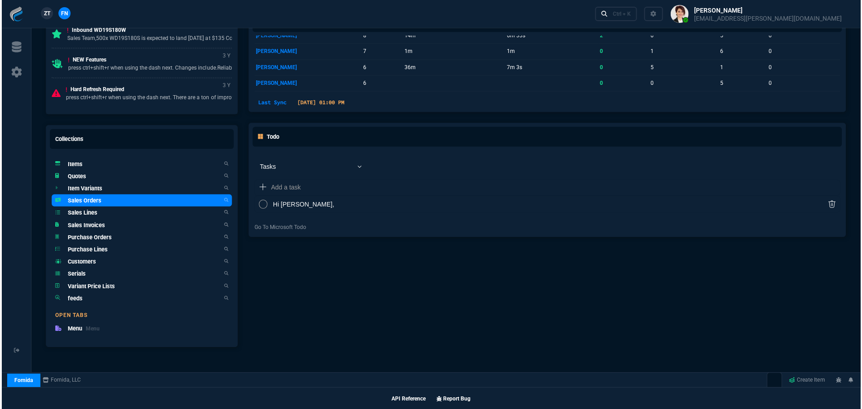
scroll to position [512, 0]
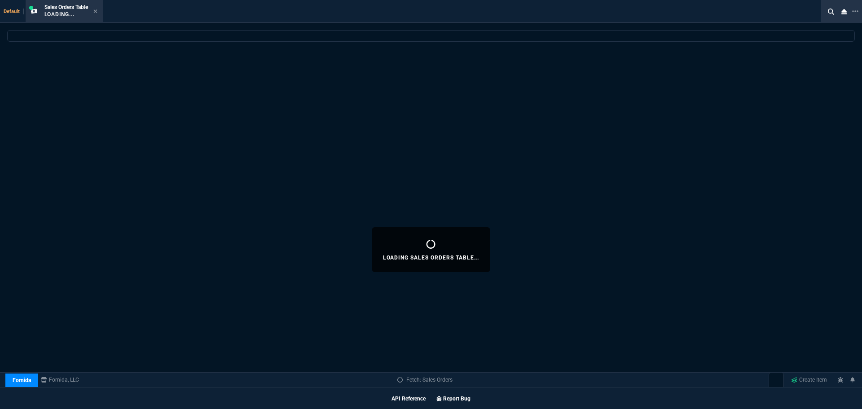
select select
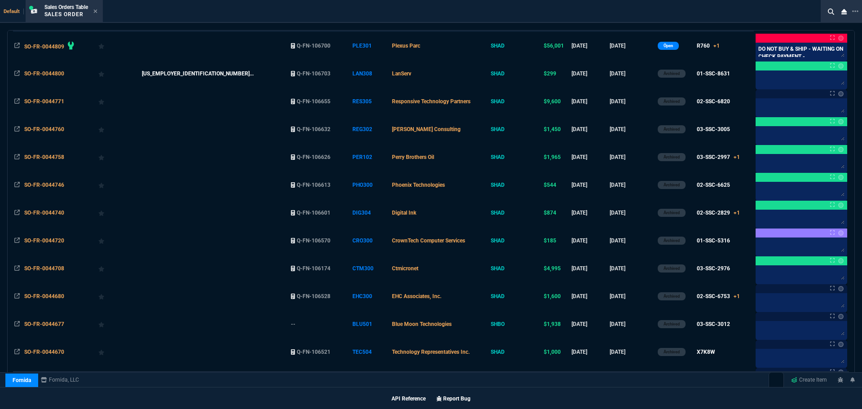
scroll to position [61, 0]
